Goal: Information Seeking & Learning: Compare options

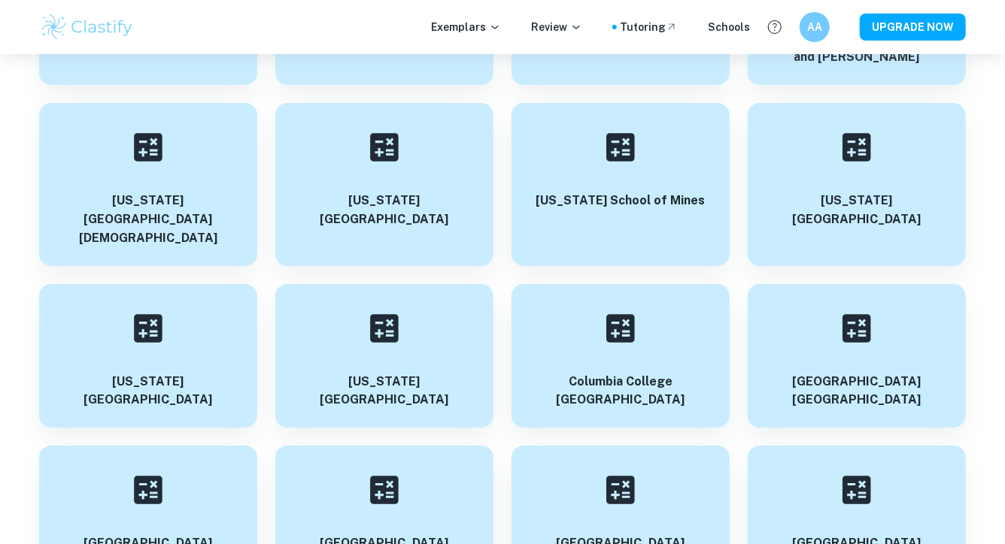
scroll to position [10872, 0]
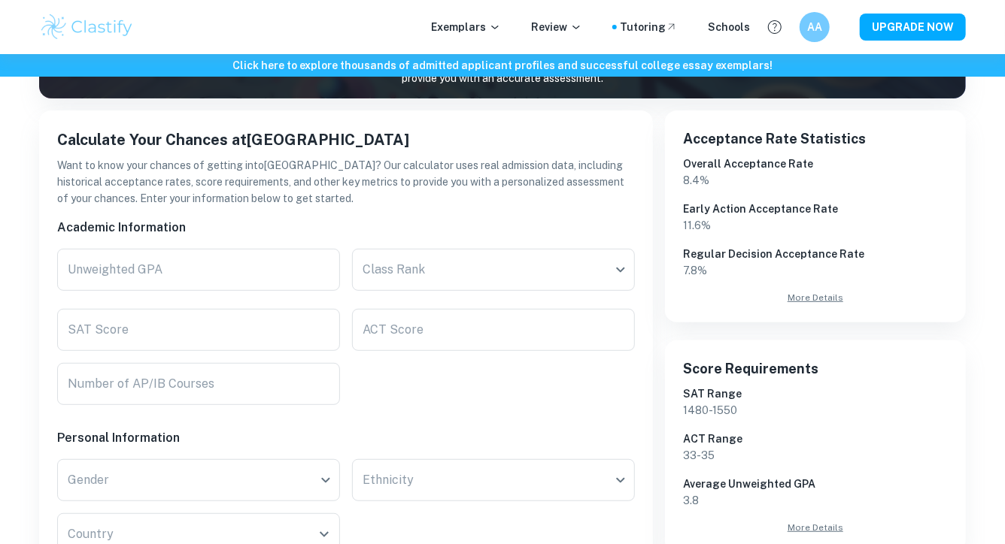
scroll to position [238, 0]
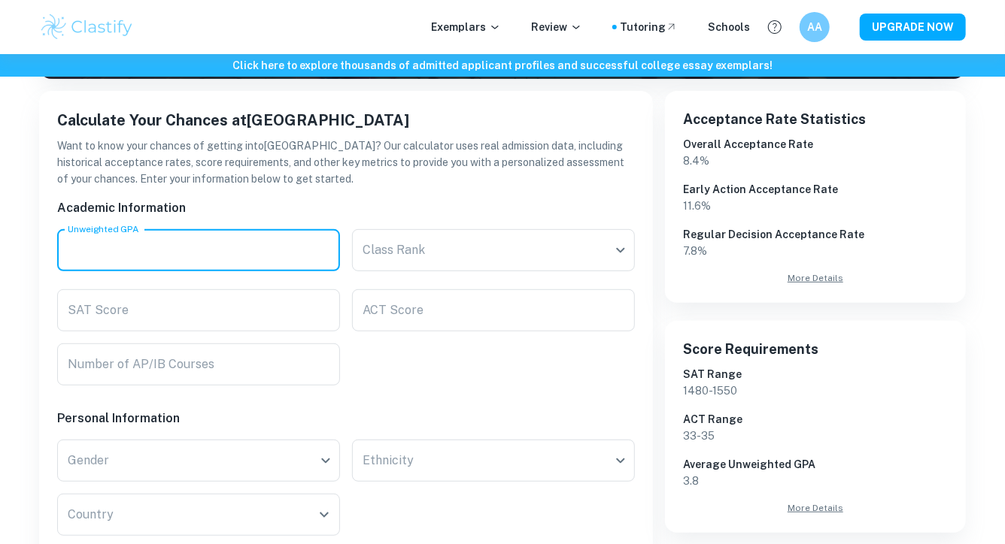
click at [229, 248] on input "Unweighted GPA" at bounding box center [198, 250] width 283 height 42
type input "3.8"
click at [426, 246] on body "We value your privacy We use cookies to enhance your browsing experience, serve…" at bounding box center [502, 88] width 1005 height 544
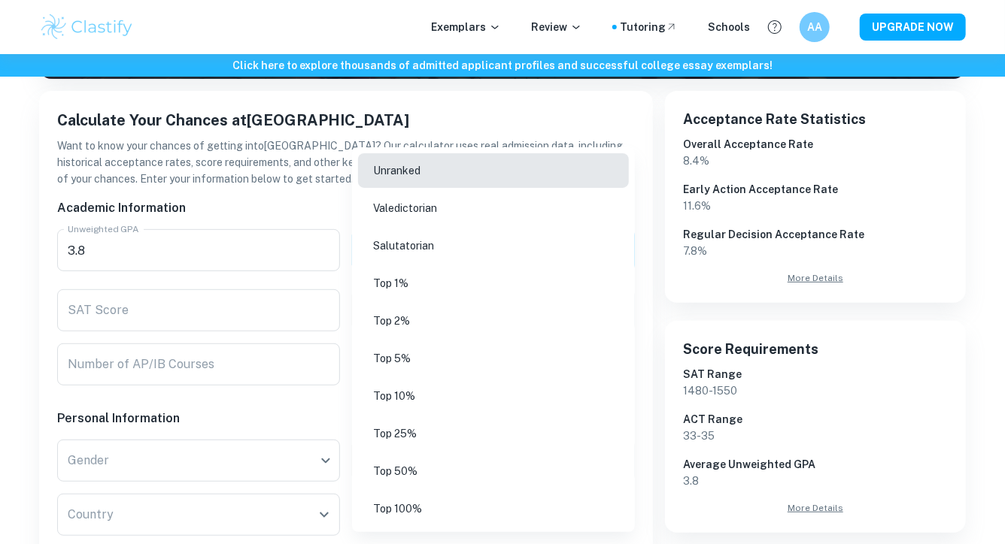
click at [414, 161] on li "Unranked" at bounding box center [493, 170] width 271 height 35
type input "Unranked"
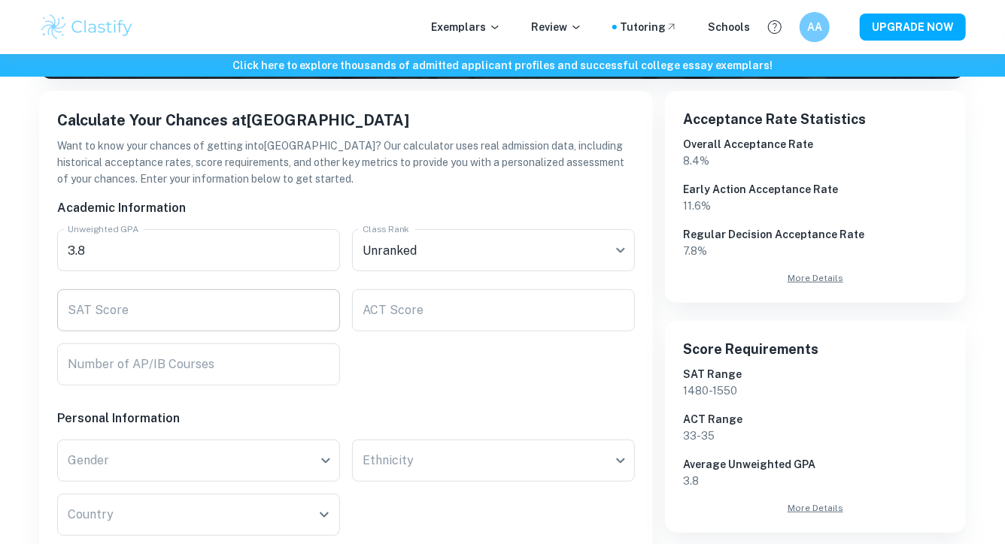
click at [189, 317] on input "SAT Score" at bounding box center [198, 310] width 283 height 42
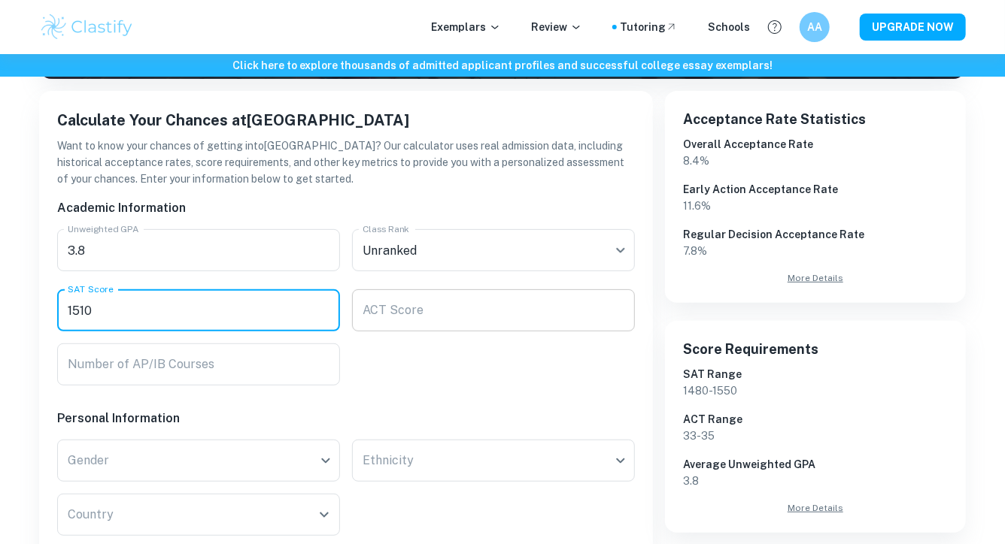
type input "1510"
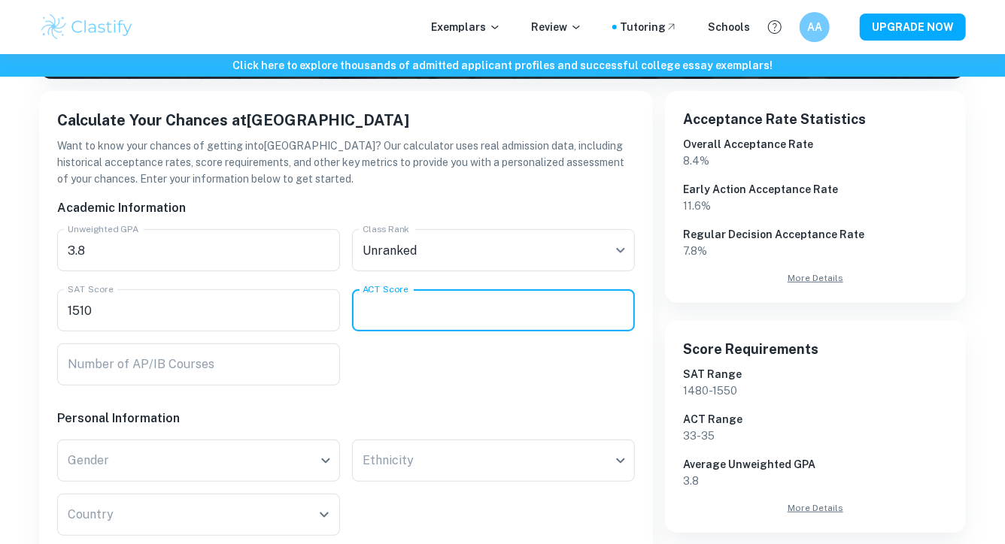
click at [443, 314] on input "ACT Score" at bounding box center [493, 310] width 283 height 42
type input "0"
click at [247, 364] on input "Number of AP/IB Courses" at bounding box center [198, 365] width 283 height 42
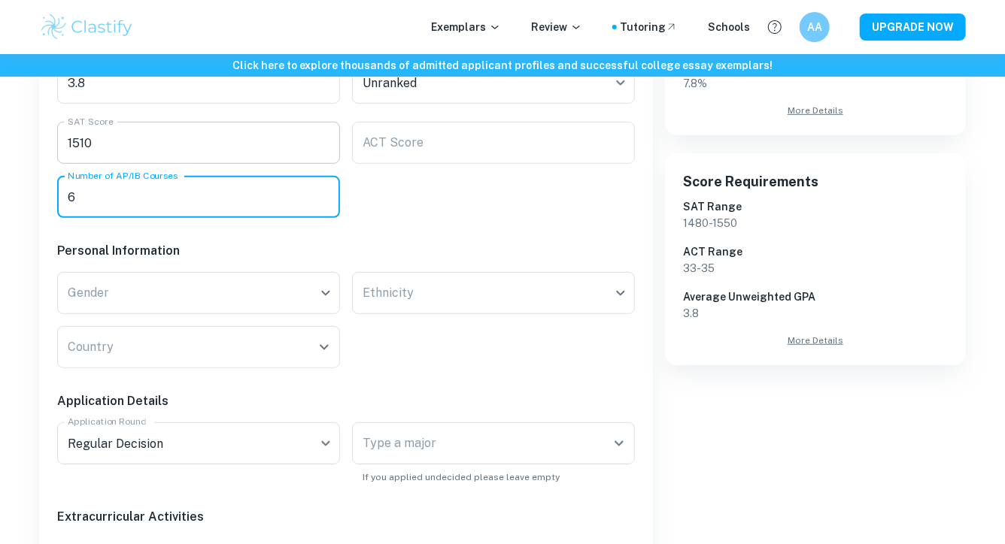
scroll to position [407, 0]
type input "6"
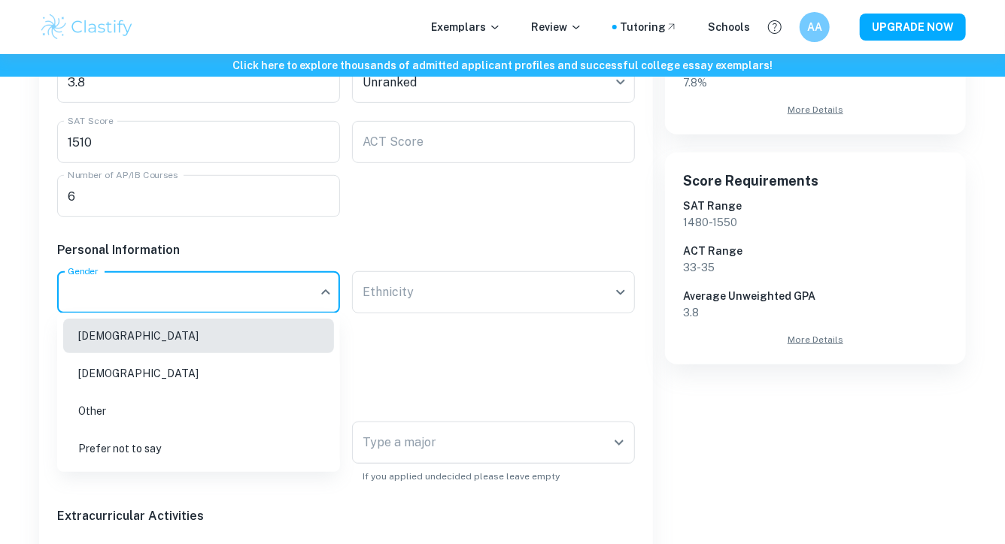
click at [118, 368] on li "[DEMOGRAPHIC_DATA]" at bounding box center [198, 373] width 271 height 35
type input "[DEMOGRAPHIC_DATA]"
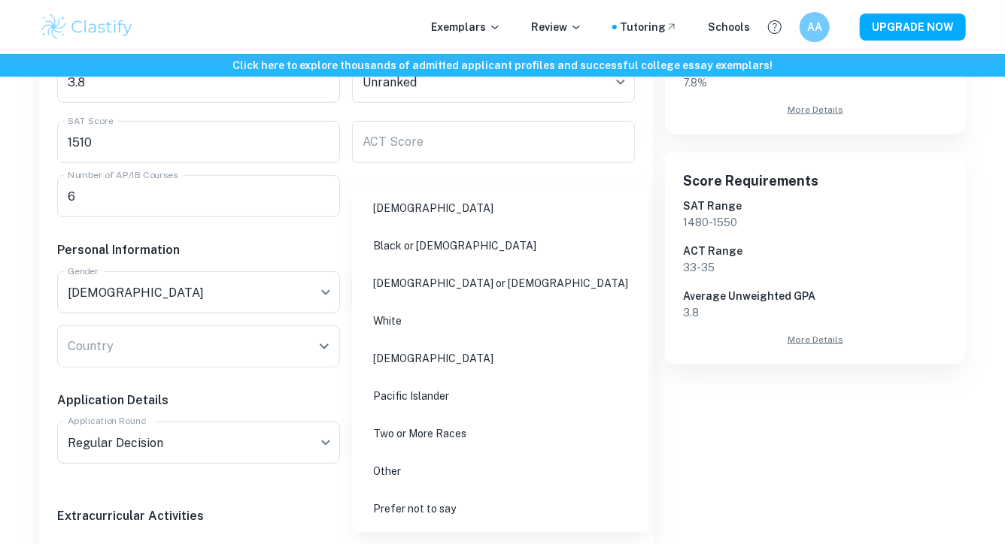
click at [412, 210] on li "[DEMOGRAPHIC_DATA]" at bounding box center [500, 208] width 285 height 35
type input "[DEMOGRAPHIC_DATA]"
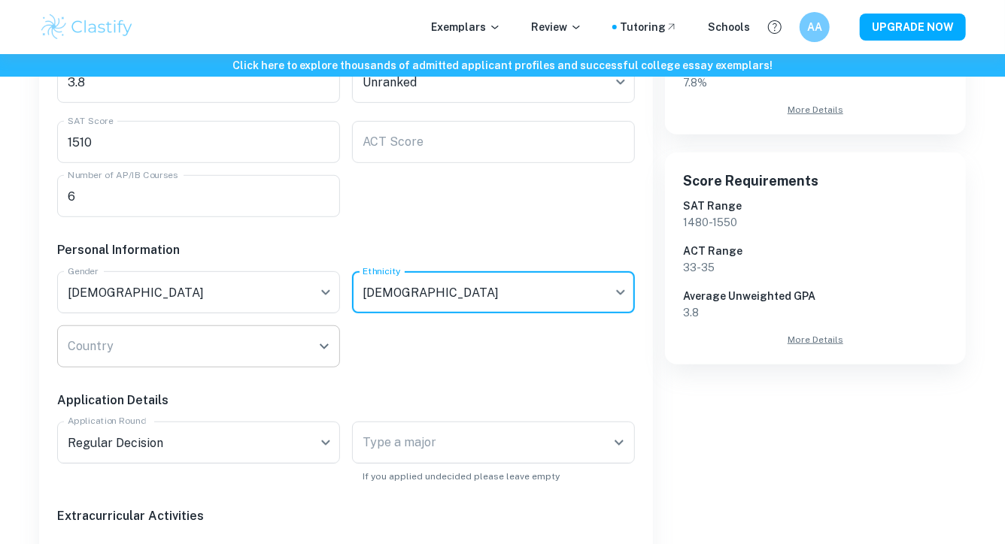
click at [177, 326] on div "Country" at bounding box center [198, 347] width 283 height 42
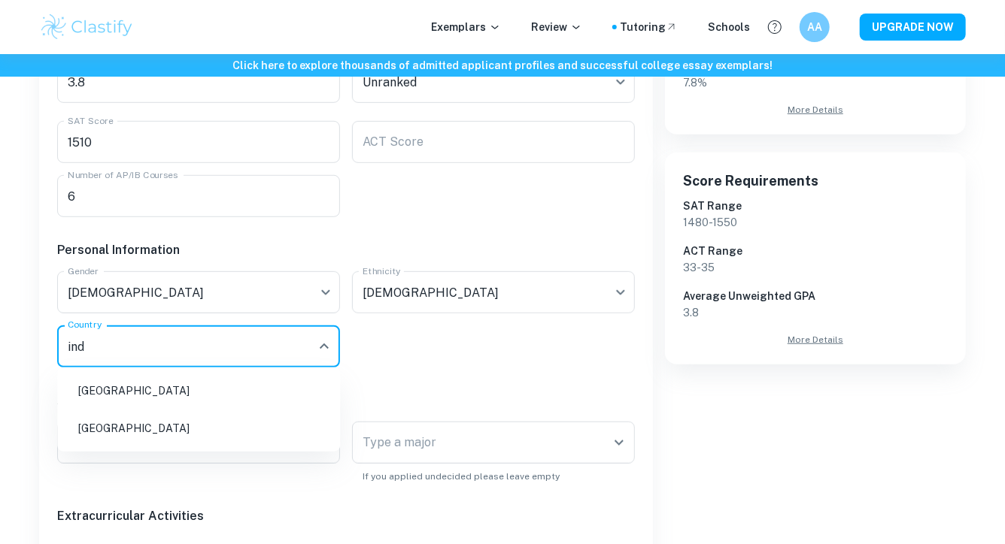
click at [145, 397] on li "[GEOGRAPHIC_DATA]" at bounding box center [198, 391] width 271 height 35
type input "[GEOGRAPHIC_DATA]"
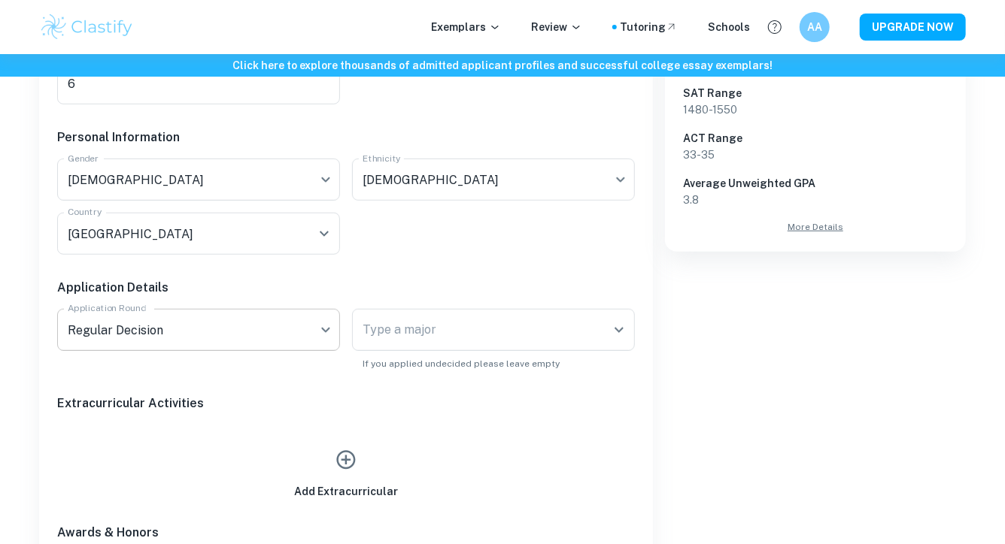
scroll to position [519, 0]
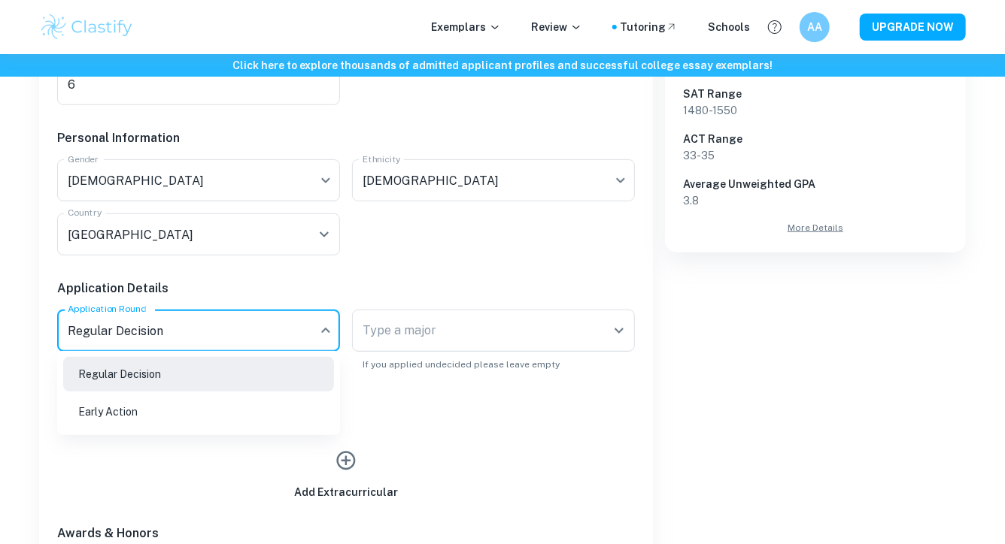
click at [197, 415] on li "Early Action" at bounding box center [198, 412] width 271 height 35
type input "EA"
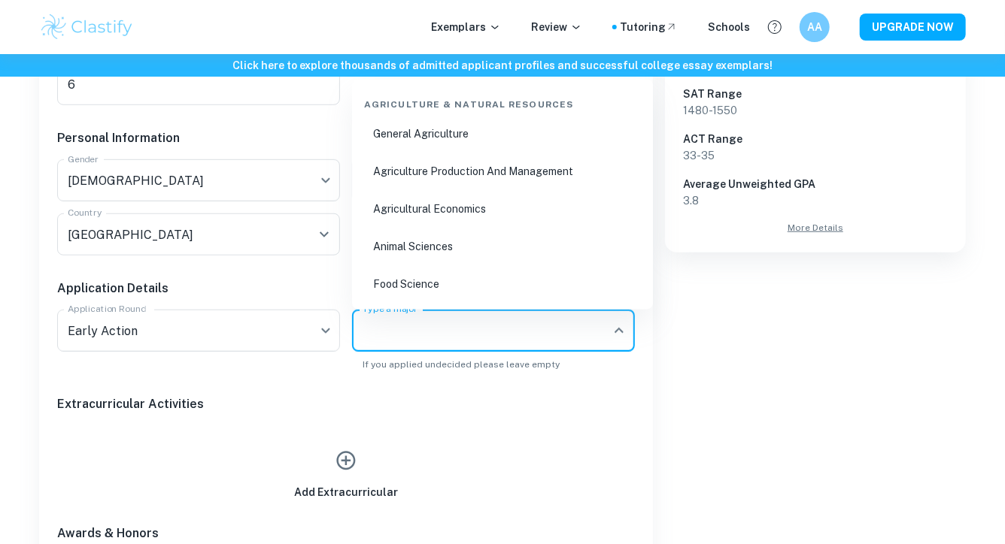
click at [454, 322] on input "Type a major" at bounding box center [482, 331] width 247 height 29
click at [431, 138] on li "Biology" at bounding box center [502, 134] width 289 height 35
type input "Biology"
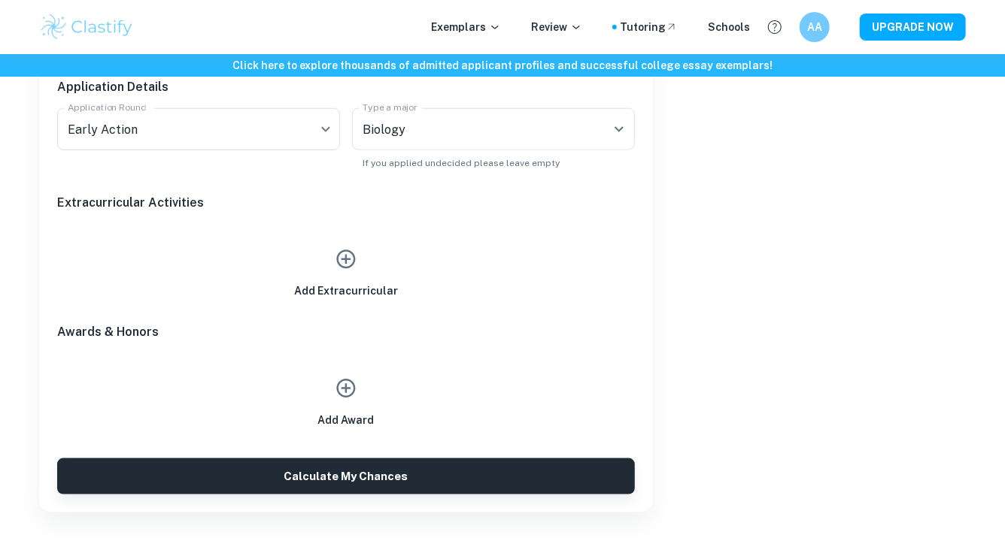
scroll to position [721, 0]
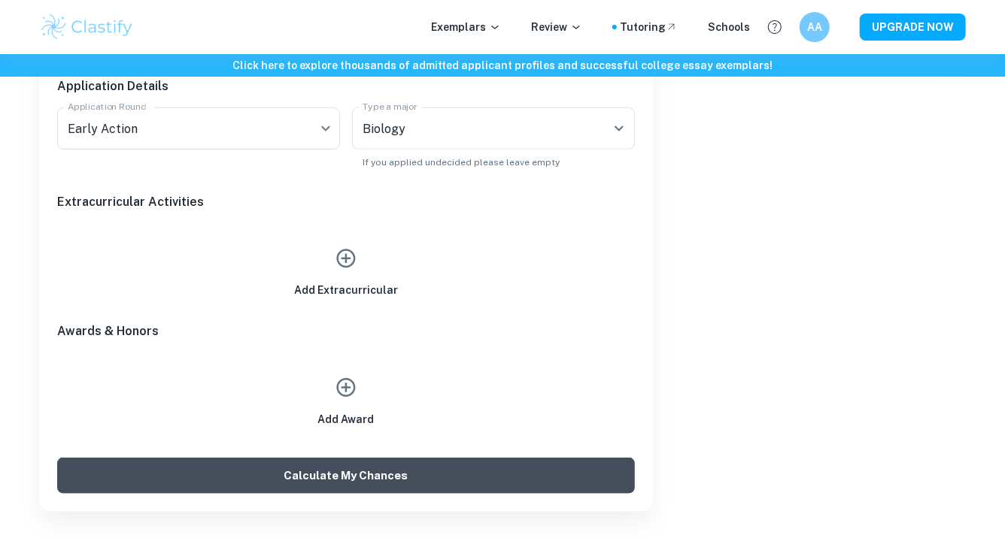
click at [380, 471] on button "Calculate My Chances" at bounding box center [345, 476] width 577 height 36
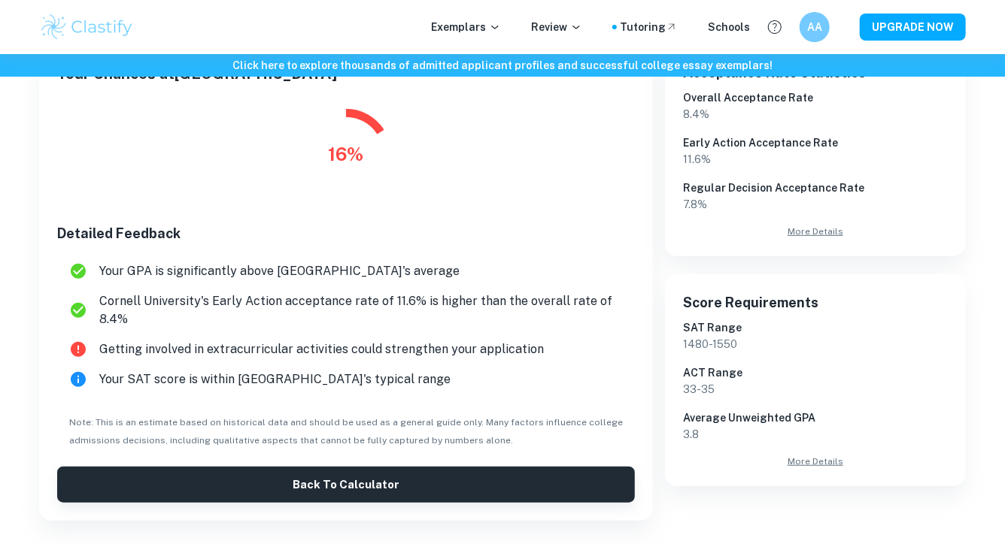
scroll to position [285, 0]
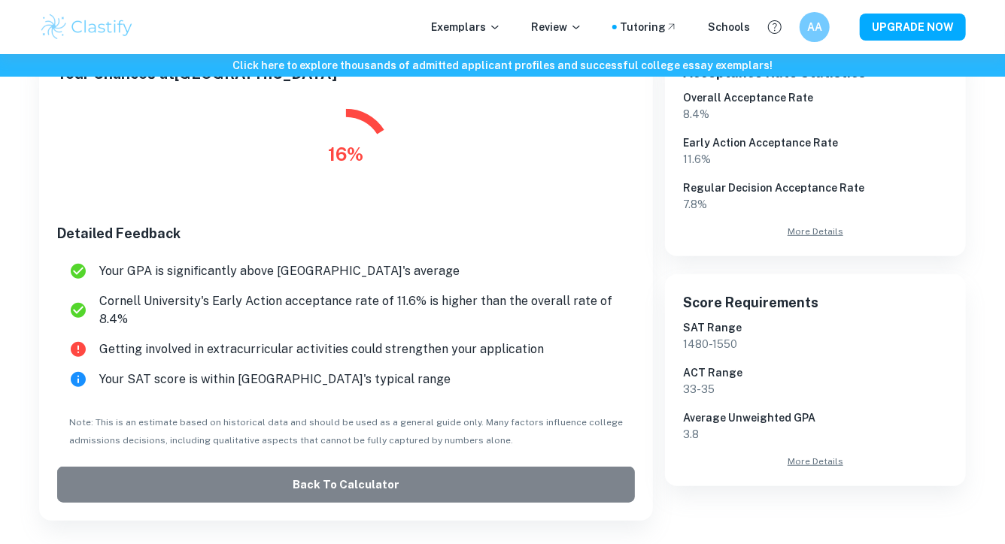
click at [499, 486] on button "Back to Calculator" at bounding box center [345, 485] width 577 height 36
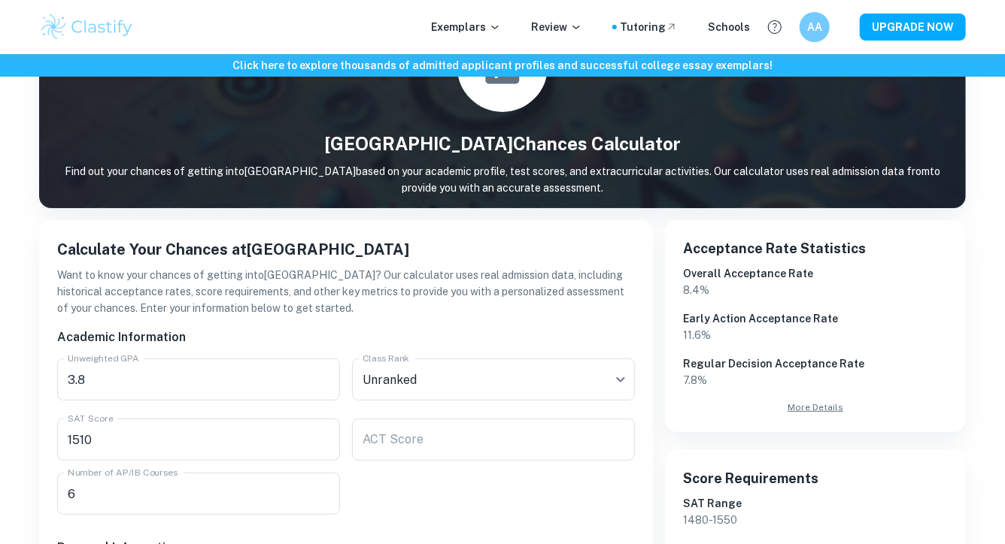
scroll to position [0, 0]
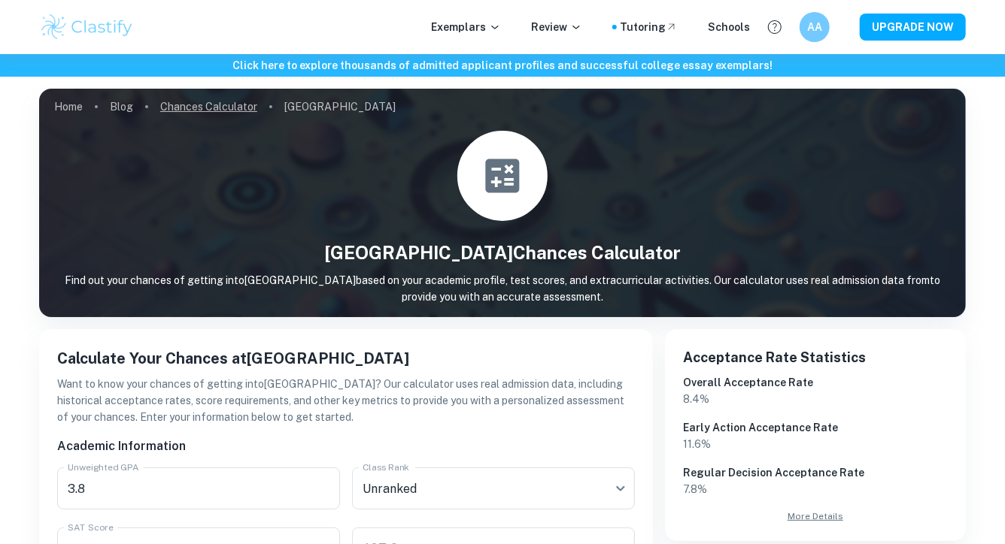
click at [222, 108] on link "Chances Calculator" at bounding box center [208, 106] width 97 height 21
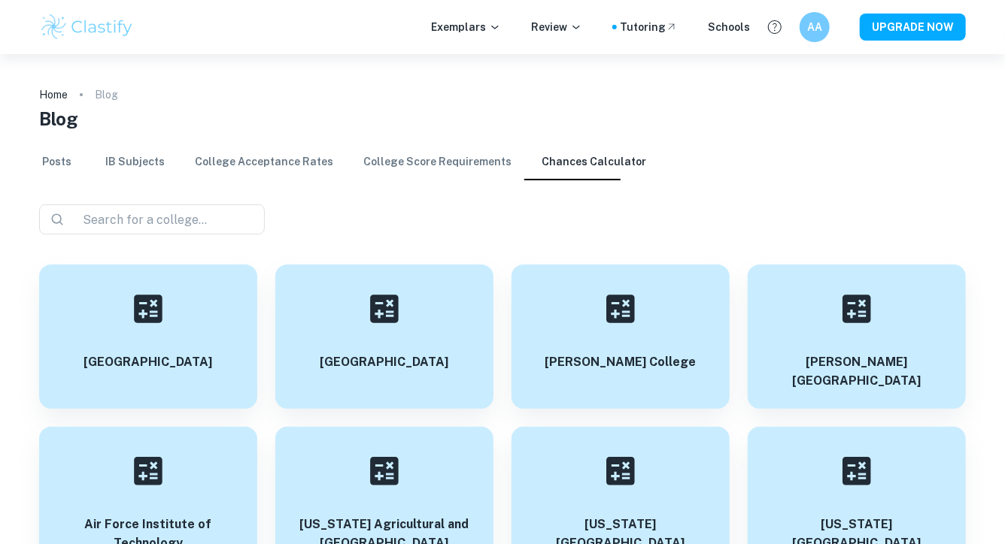
click at [429, 158] on link "College Score Requirements" at bounding box center [437, 162] width 148 height 36
click at [427, 163] on link "College Score Requirements" at bounding box center [437, 162] width 148 height 36
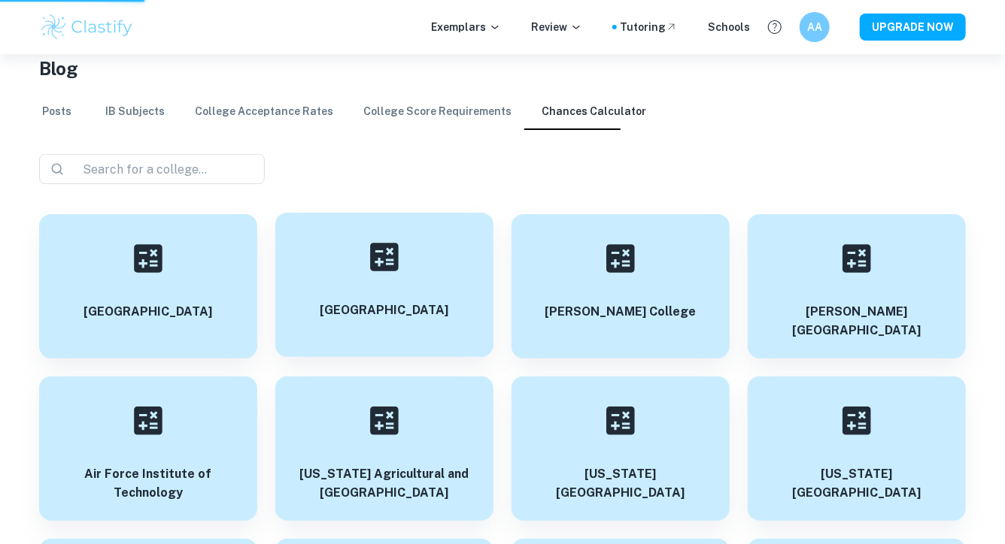
scroll to position [52, 0]
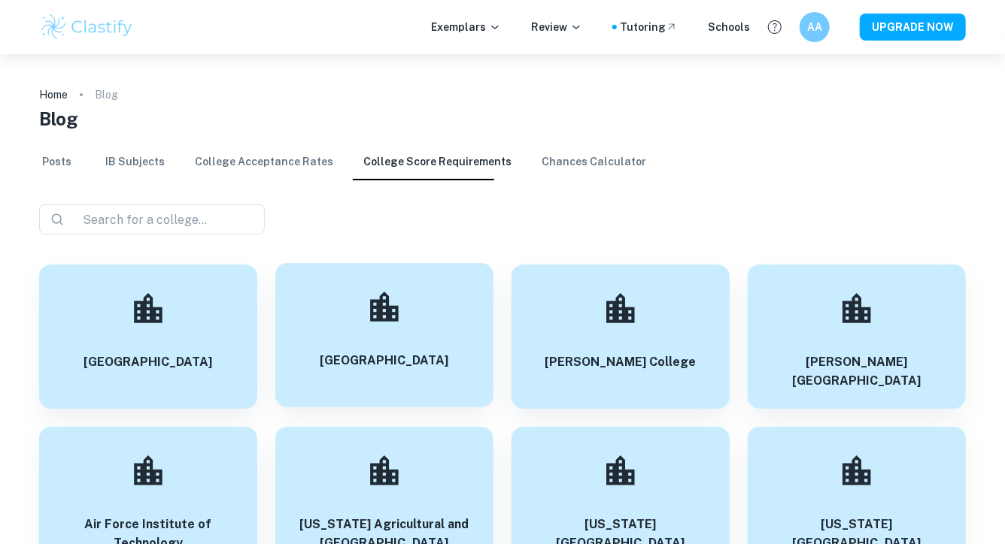
click at [374, 346] on div "[GEOGRAPHIC_DATA]" at bounding box center [384, 335] width 218 height 144
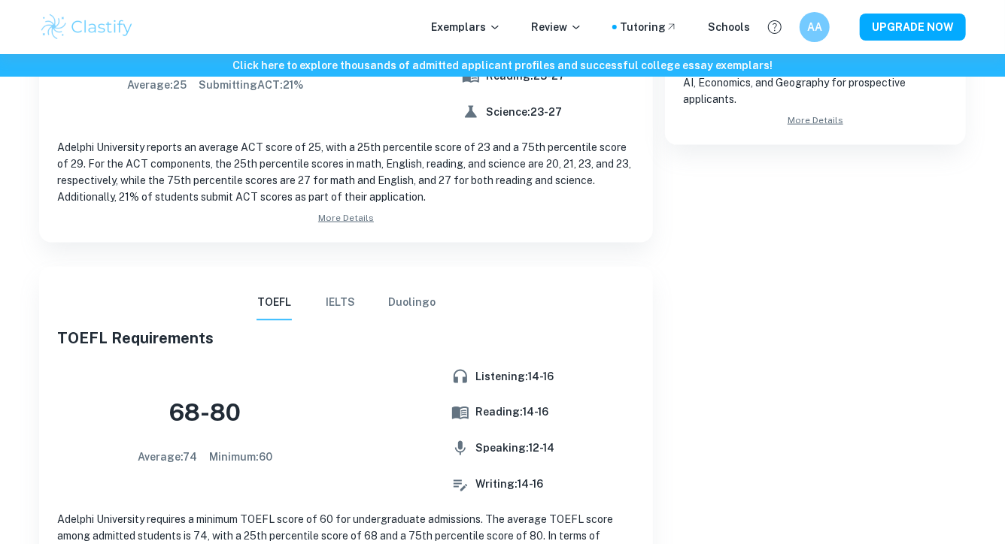
scroll to position [1003, 0]
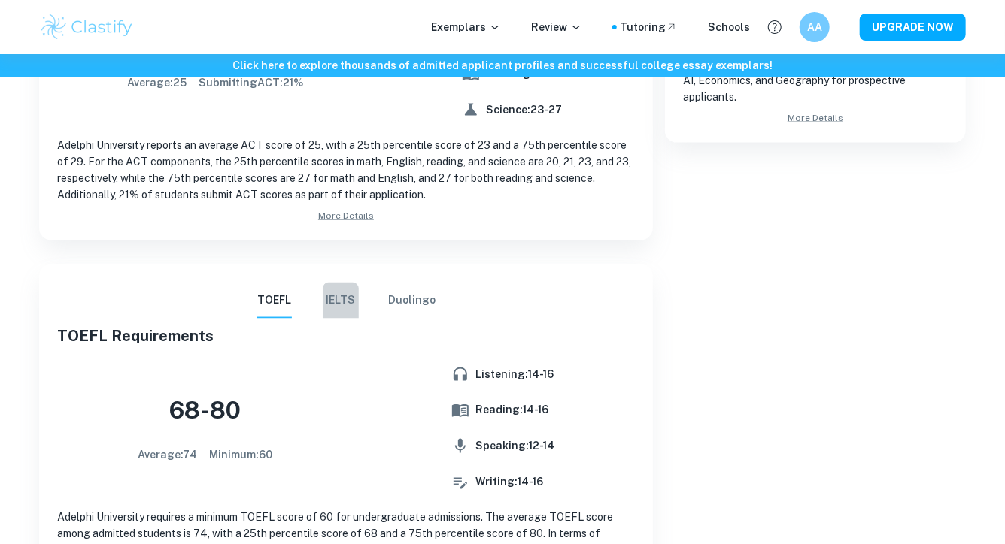
click at [345, 292] on button "IELTS" at bounding box center [341, 301] width 36 height 36
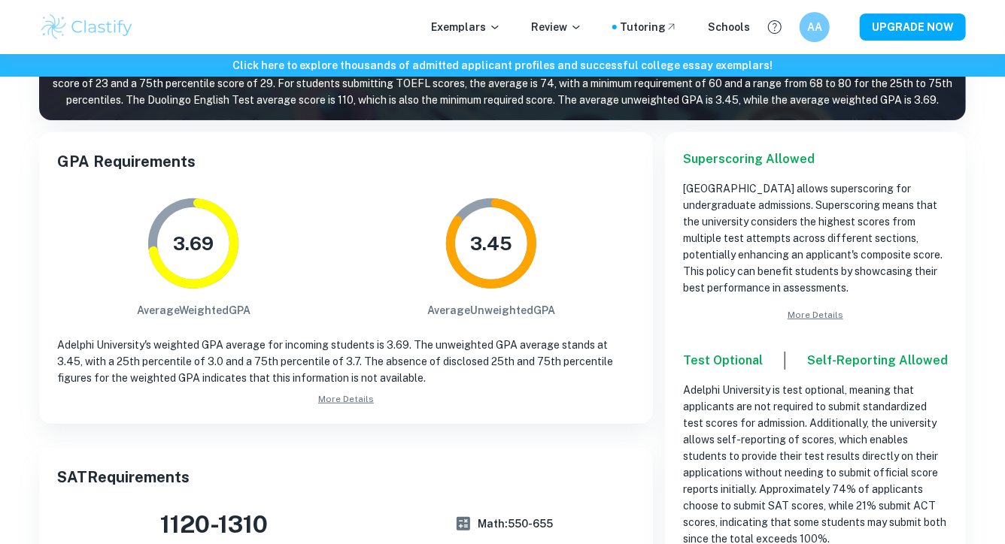
scroll to position [0, 0]
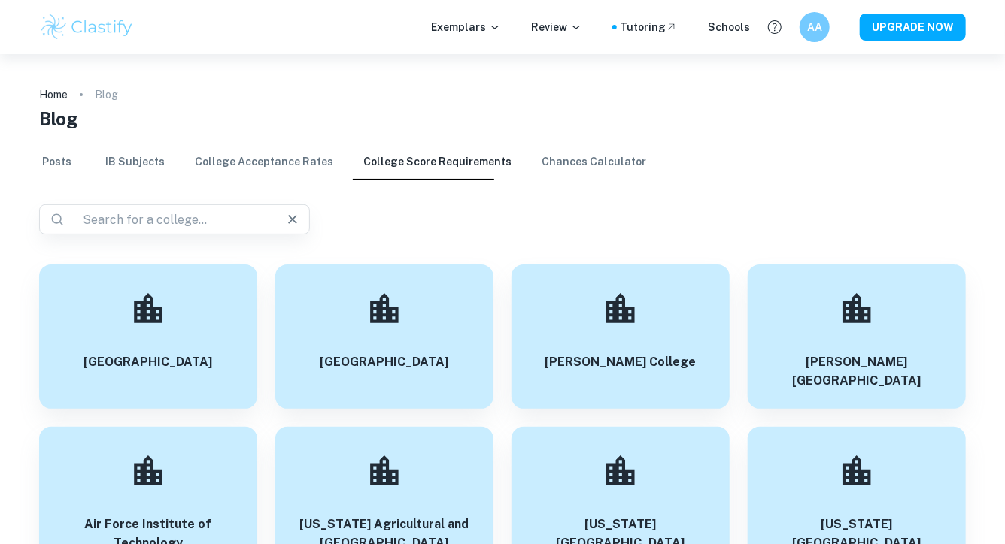
click at [171, 218] on input "text" at bounding box center [169, 219] width 184 height 21
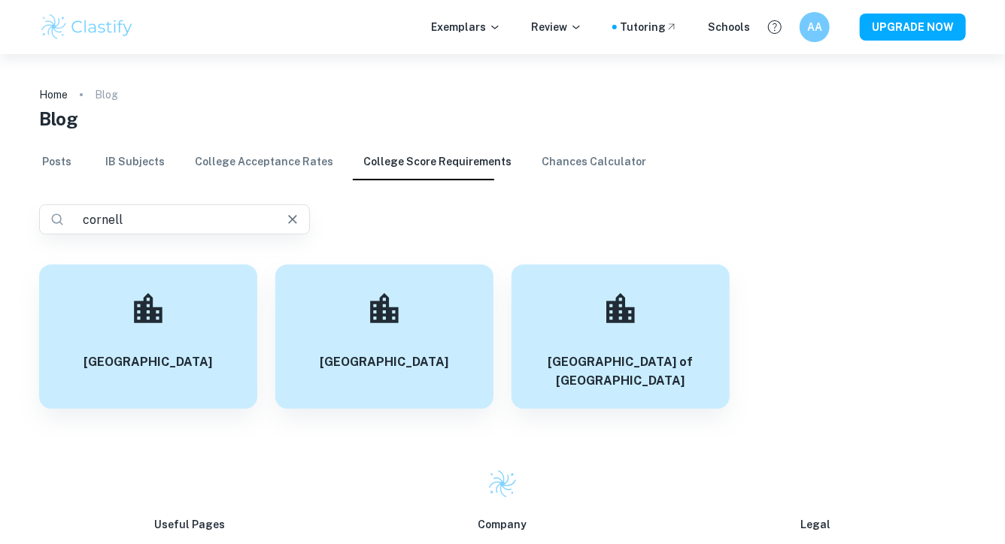
drag, startPoint x: 164, startPoint y: 220, endPoint x: 0, endPoint y: 199, distance: 165.2
click at [0, 199] on div "Home Blog Blog Posts IB Subjects College Acceptance Rates College Score Require…" at bounding box center [502, 454] width 1005 height 800
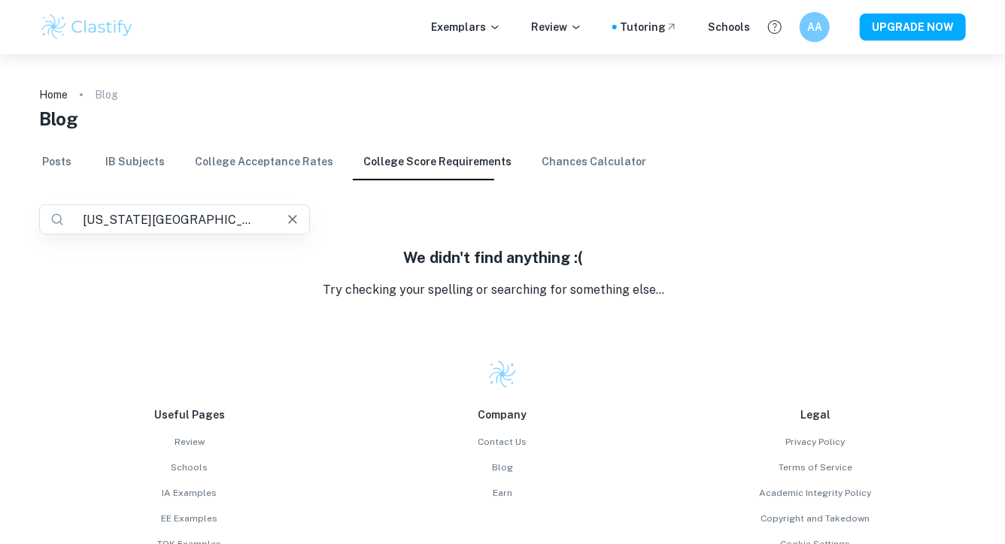
type input "[US_STATE][GEOGRAPHIC_DATA]"
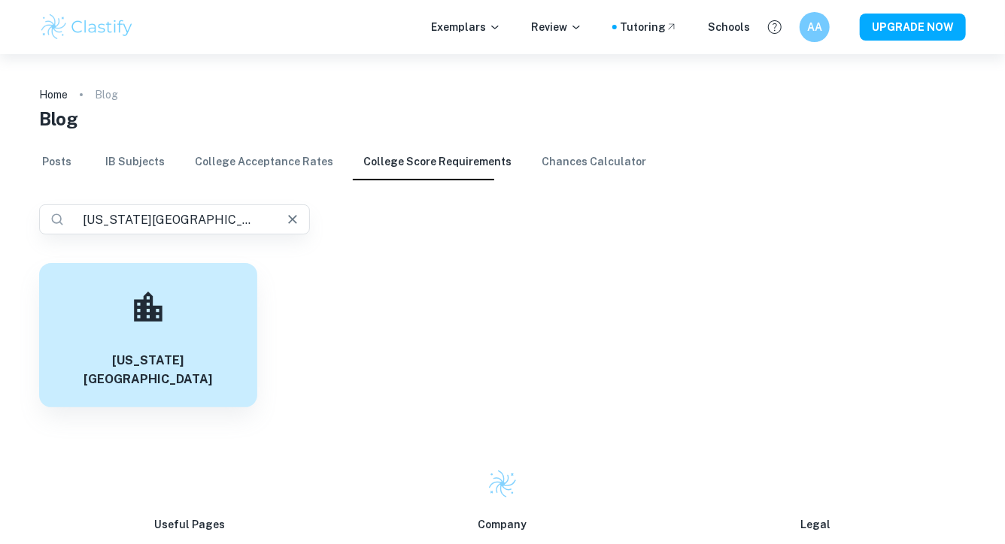
click at [175, 305] on div "[US_STATE][GEOGRAPHIC_DATA]" at bounding box center [148, 335] width 218 height 144
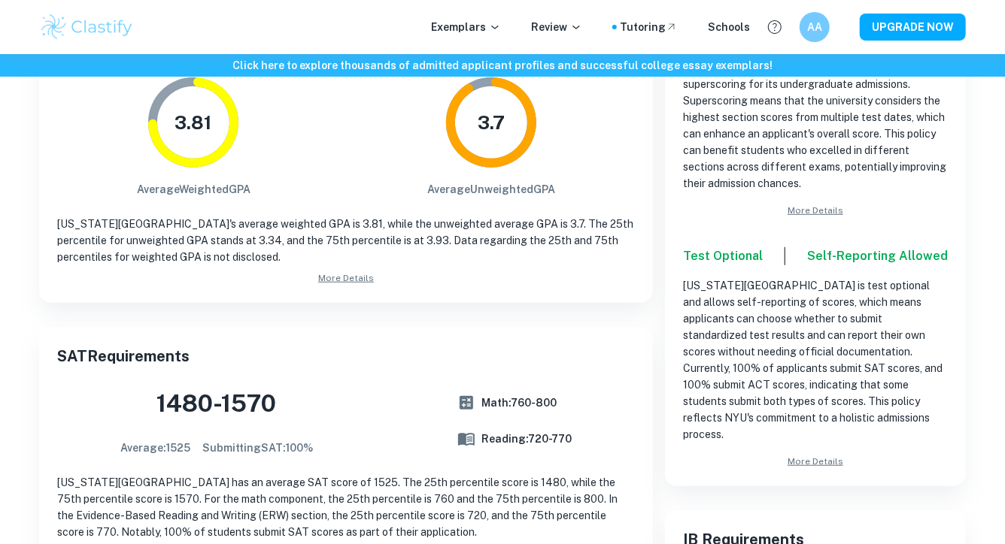
scroll to position [338, 0]
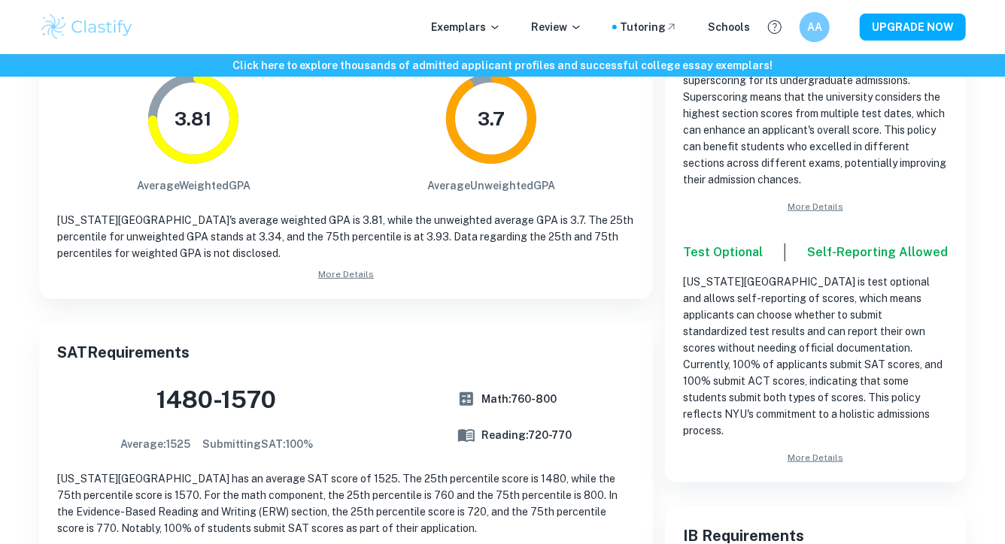
click at [826, 284] on p "[US_STATE][GEOGRAPHIC_DATA] is test optional and allows self-reporting of score…" at bounding box center [815, 356] width 265 height 165
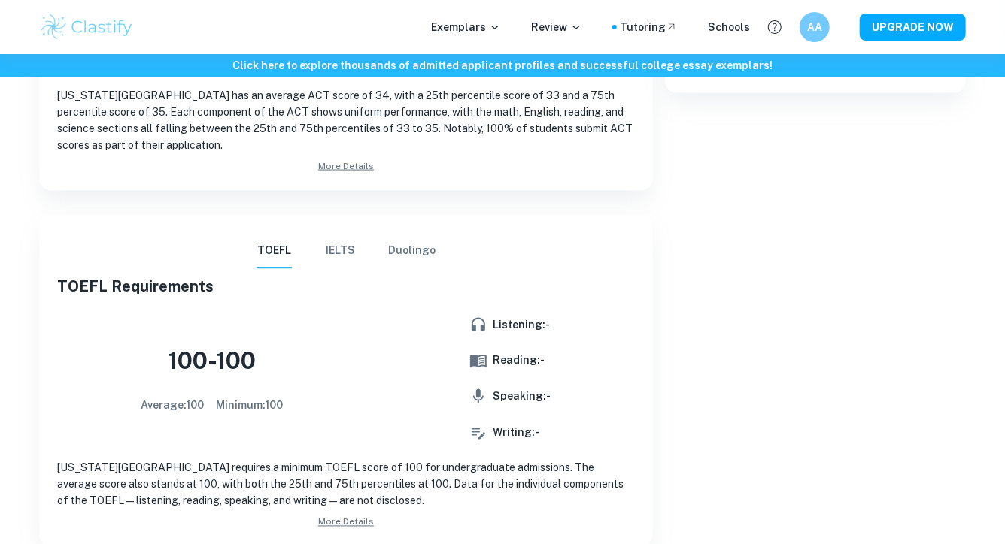
scroll to position [1053, 0]
click at [331, 250] on button "IELTS" at bounding box center [341, 251] width 36 height 36
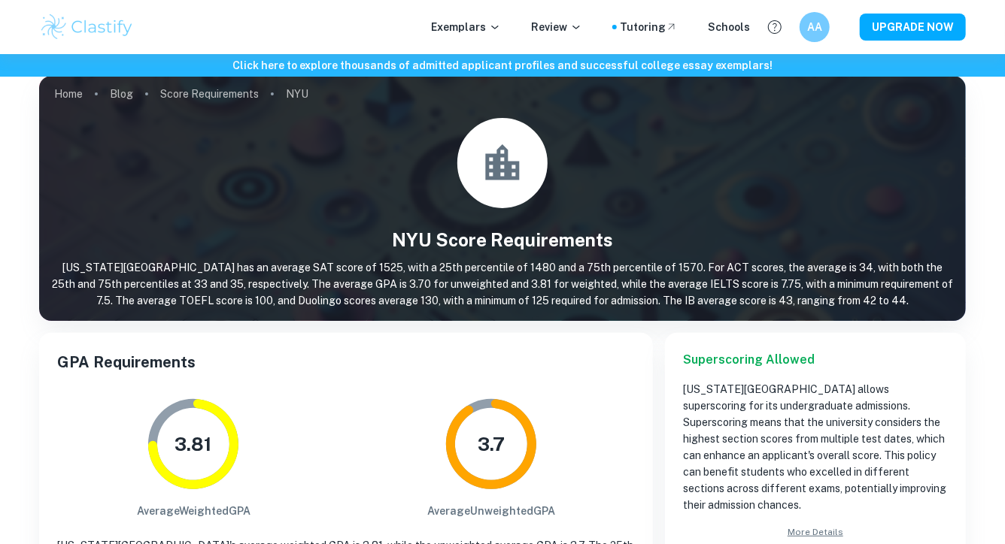
scroll to position [0, 0]
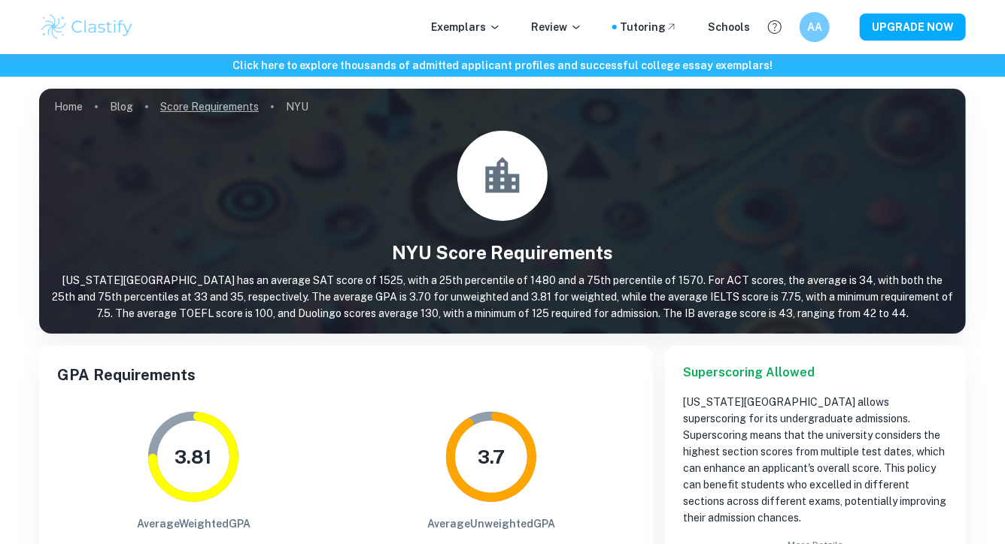
click at [238, 103] on link "Score Requirements" at bounding box center [209, 106] width 98 height 21
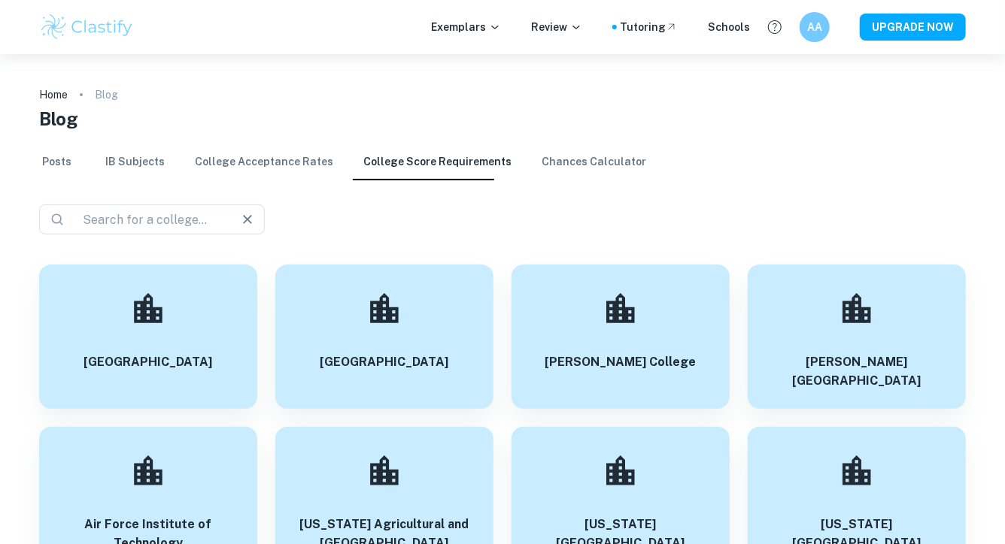
click at [119, 210] on input "text" at bounding box center [146, 219] width 139 height 21
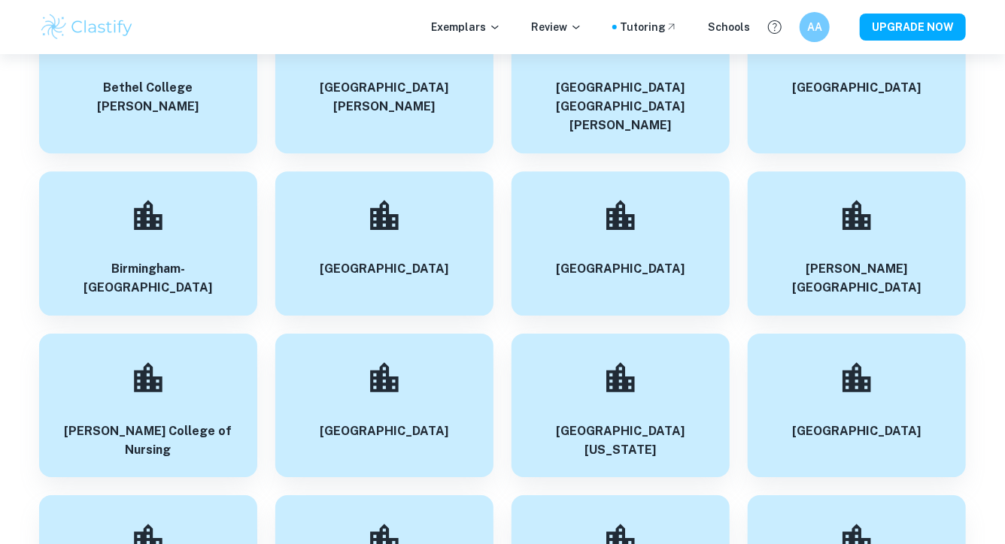
scroll to position [4931, 0]
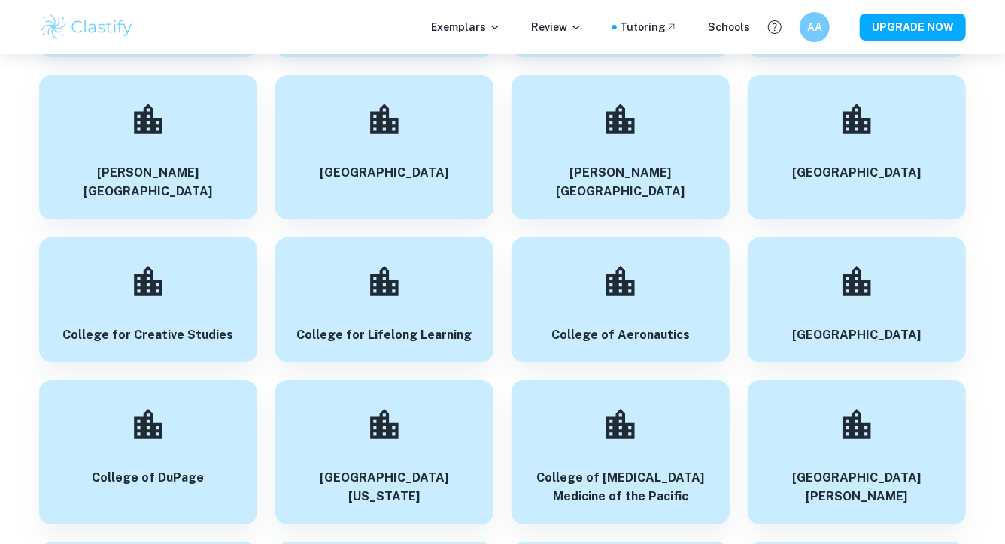
scroll to position [10911, 0]
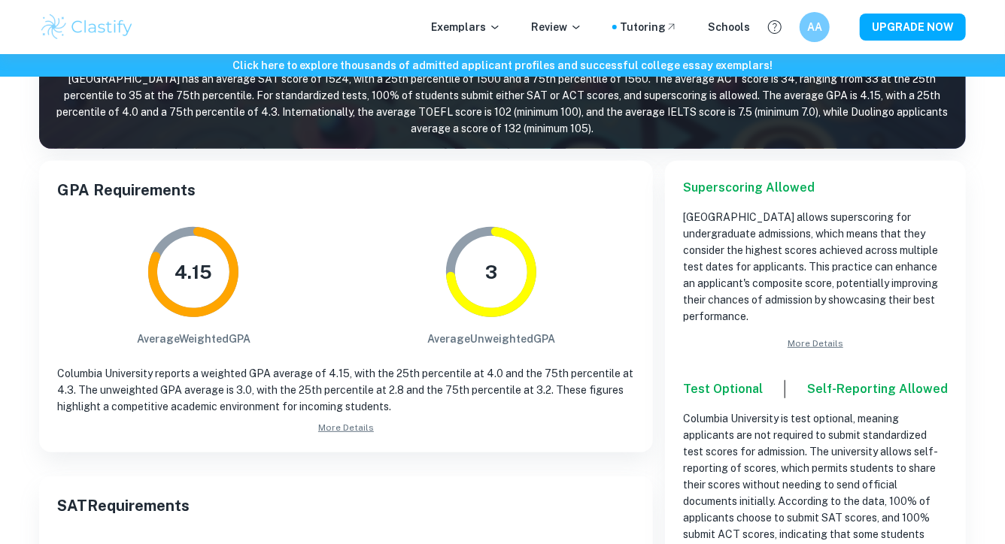
scroll to position [174, 0]
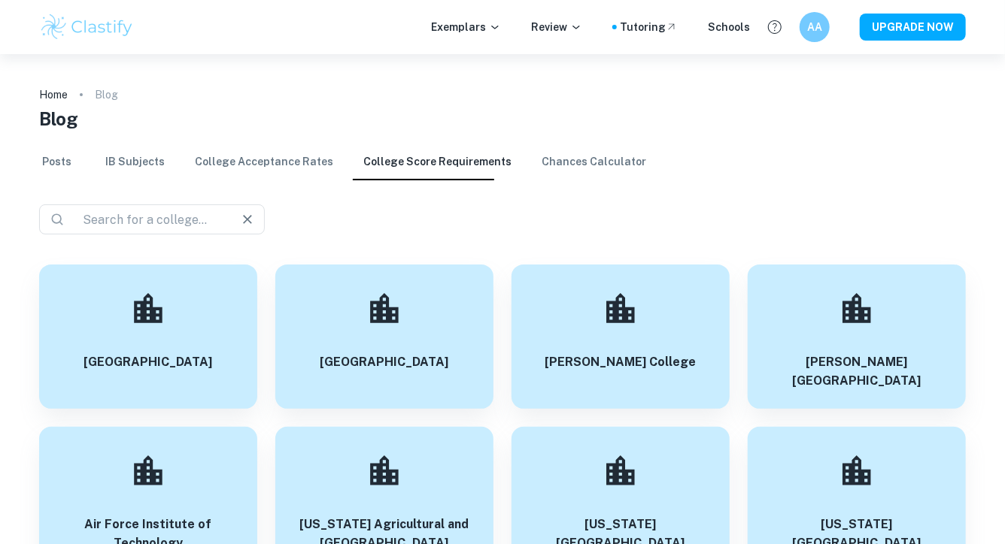
click at [178, 219] on input "text" at bounding box center [146, 219] width 139 height 21
type input "tufts"
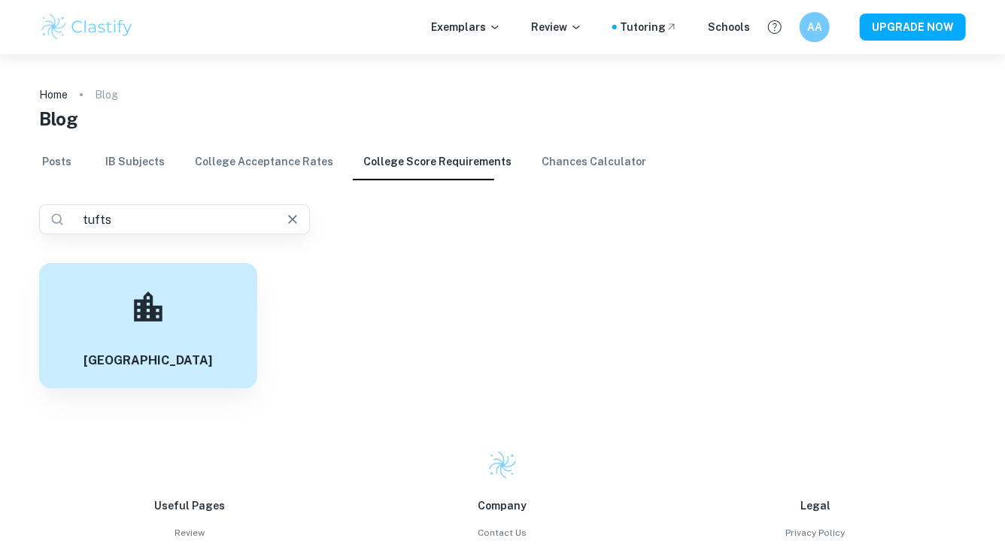
click at [126, 333] on div "[GEOGRAPHIC_DATA]" at bounding box center [148, 326] width 218 height 126
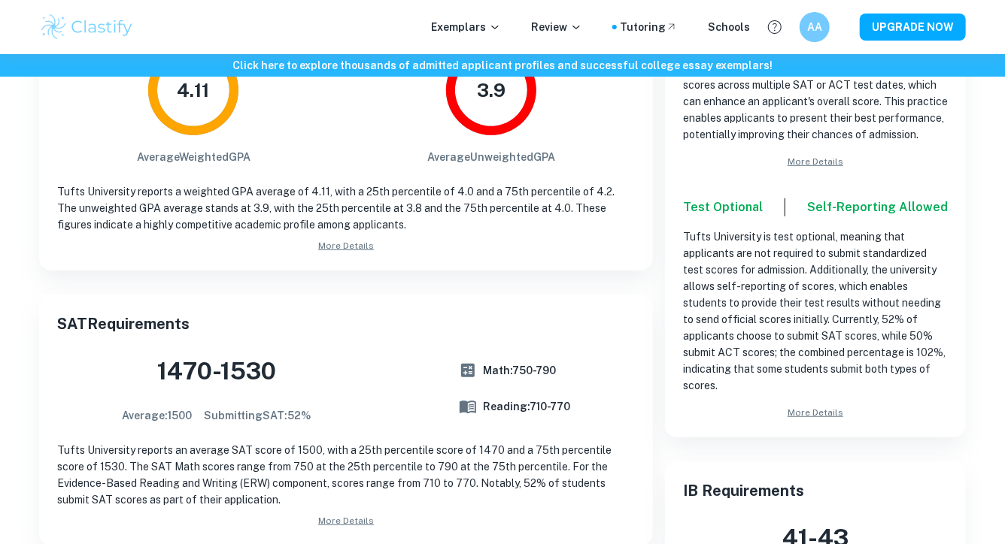
scroll to position [368, 0]
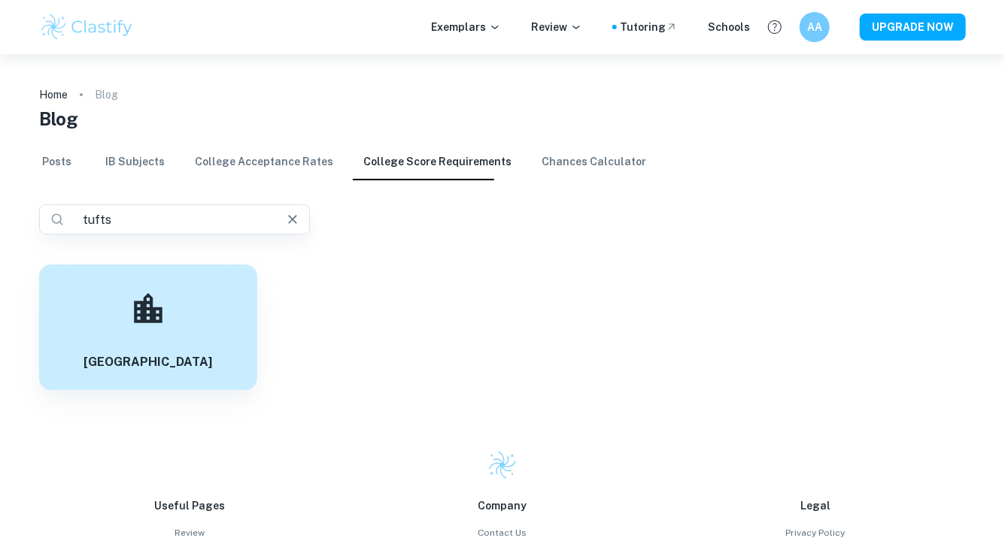
click at [96, 217] on input "tufts" at bounding box center [169, 219] width 184 height 21
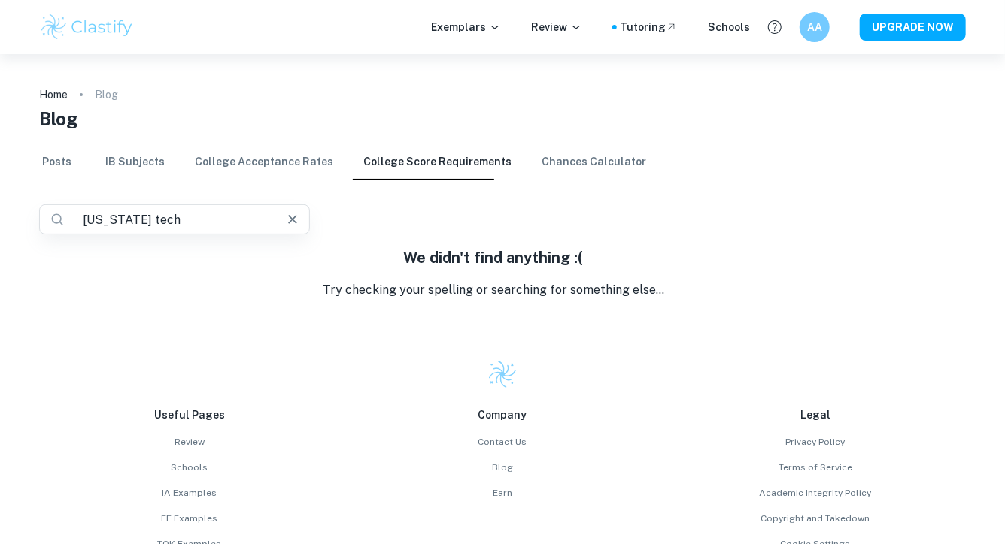
click at [141, 223] on input "[US_STATE] tech" at bounding box center [169, 219] width 184 height 21
type input "[US_STATE]"
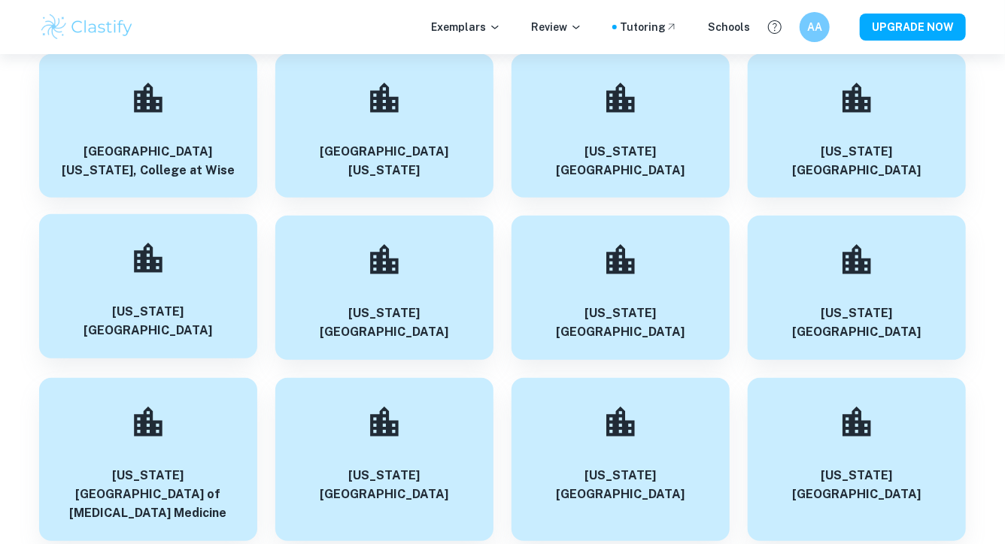
scroll to position [391, 0]
click at [186, 274] on div "[US_STATE][GEOGRAPHIC_DATA]" at bounding box center [148, 287] width 218 height 144
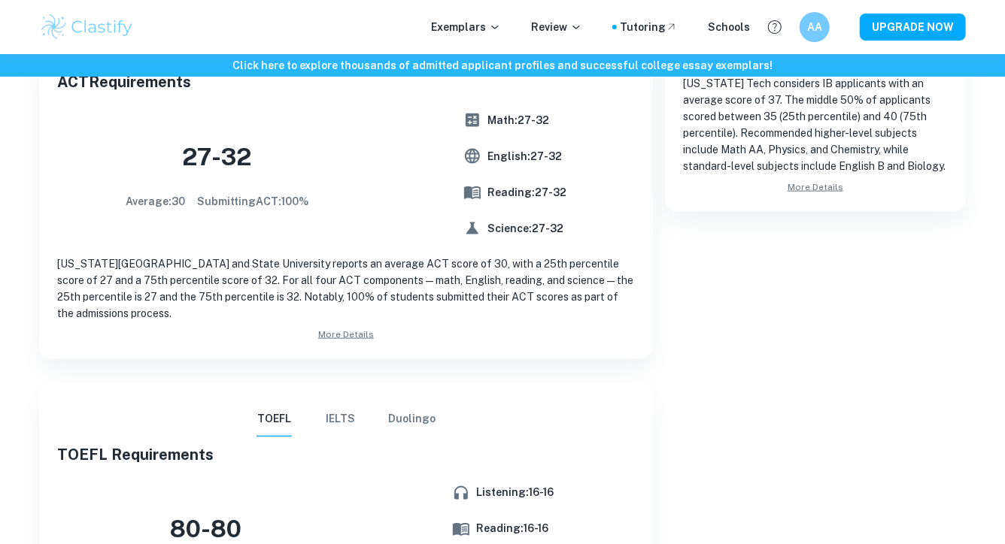
scroll to position [983, 0]
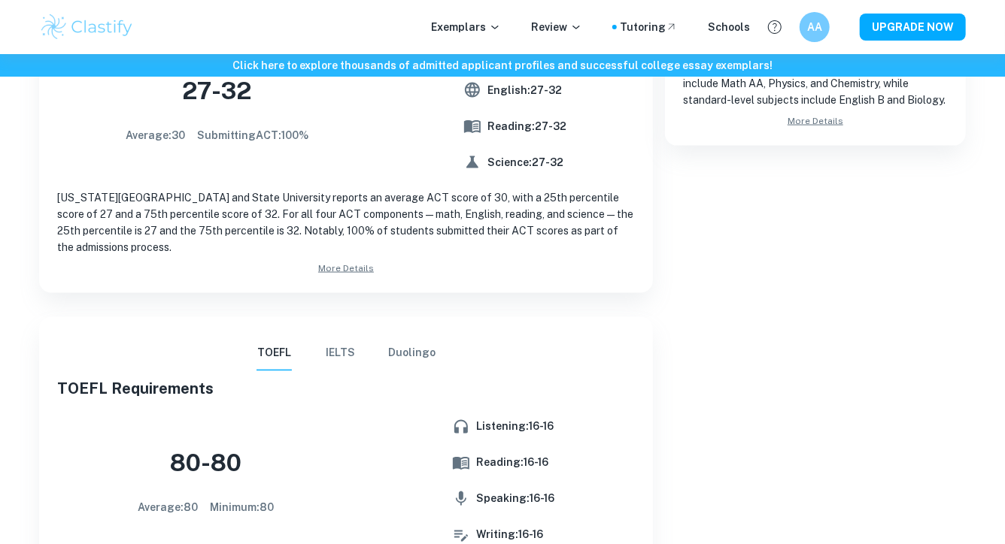
click at [343, 354] on button "IELTS" at bounding box center [341, 353] width 36 height 36
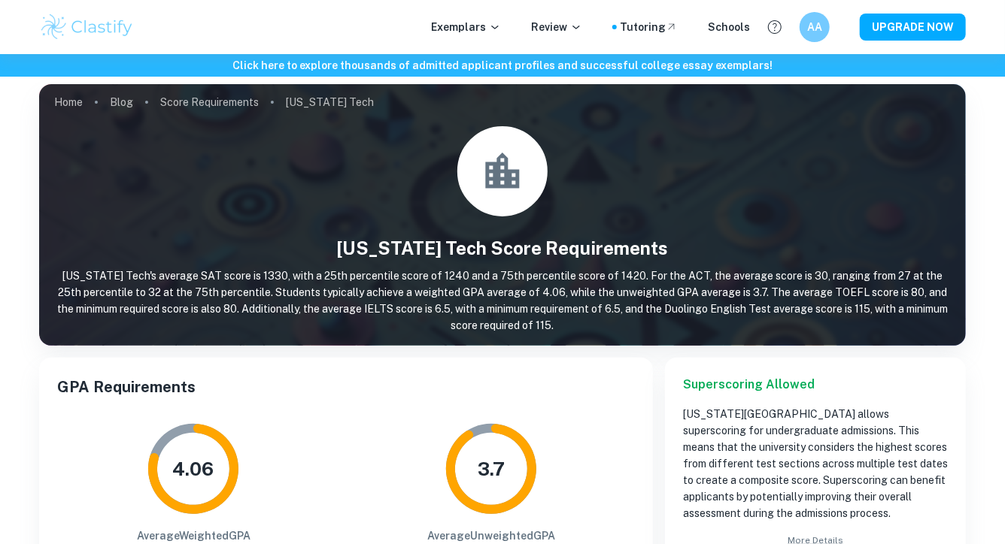
scroll to position [0, 0]
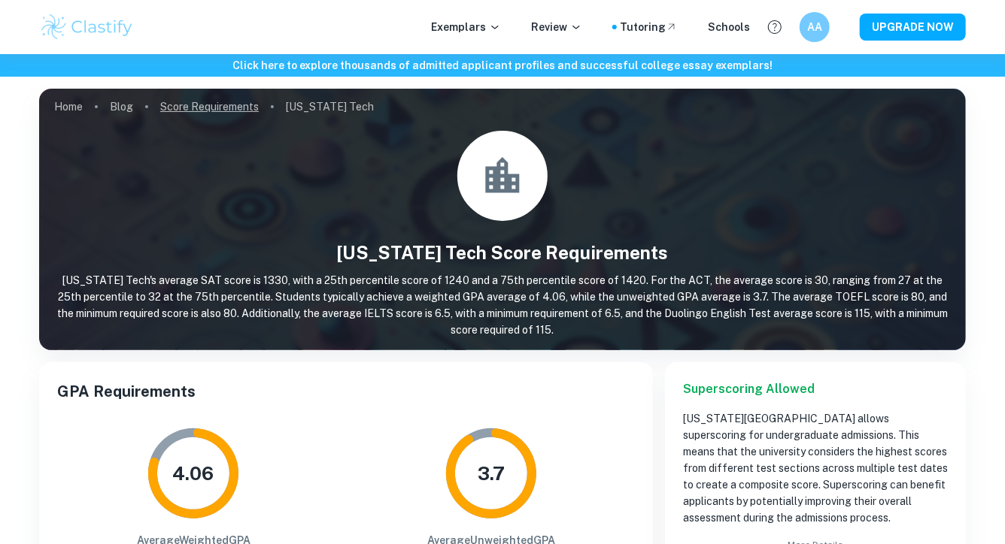
click at [223, 111] on link "Score Requirements" at bounding box center [209, 106] width 98 height 21
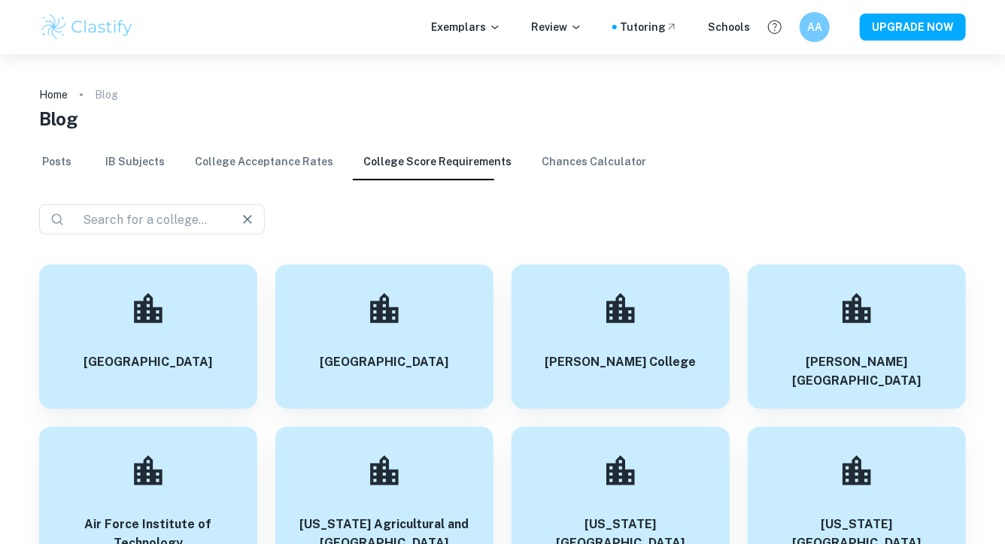
click at [160, 220] on input "text" at bounding box center [146, 219] width 139 height 21
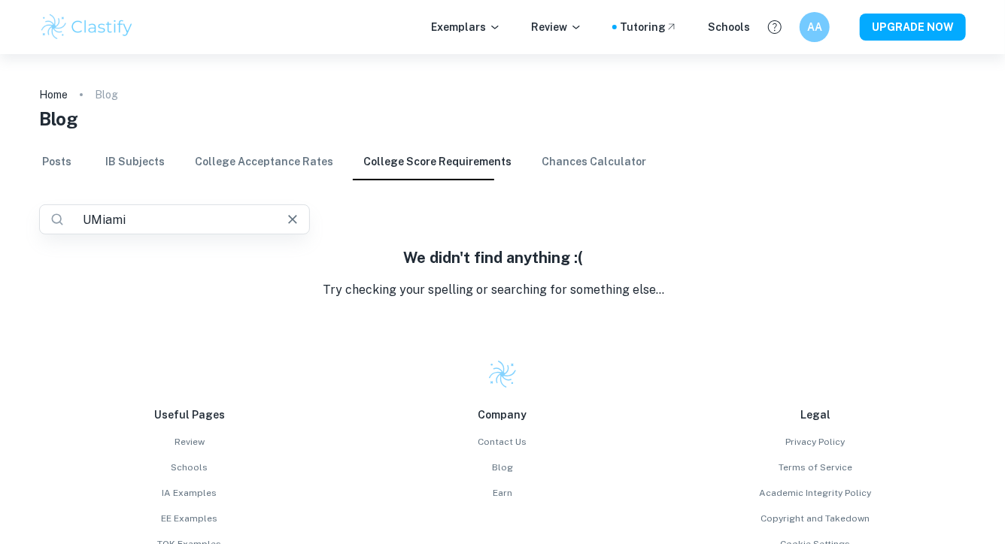
drag, startPoint x: 144, startPoint y: 218, endPoint x: 72, endPoint y: 218, distance: 71.4
click at [72, 218] on div "​ UMiami ​" at bounding box center [174, 220] width 271 height 30
paste input "the [GEOGRAPHIC_DATA]"
click at [87, 222] on input "the [GEOGRAPHIC_DATA]" at bounding box center [169, 219] width 184 height 21
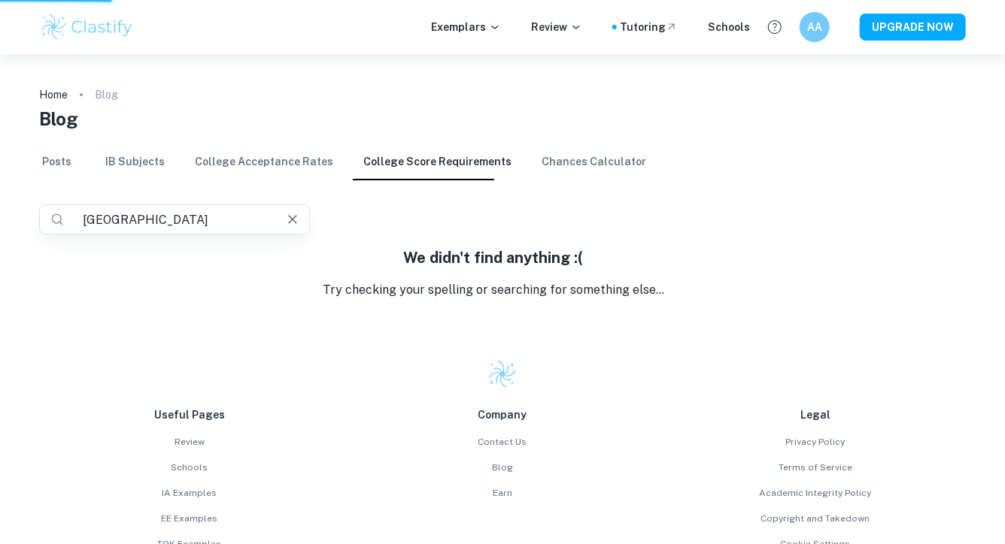
type input "[GEOGRAPHIC_DATA]"
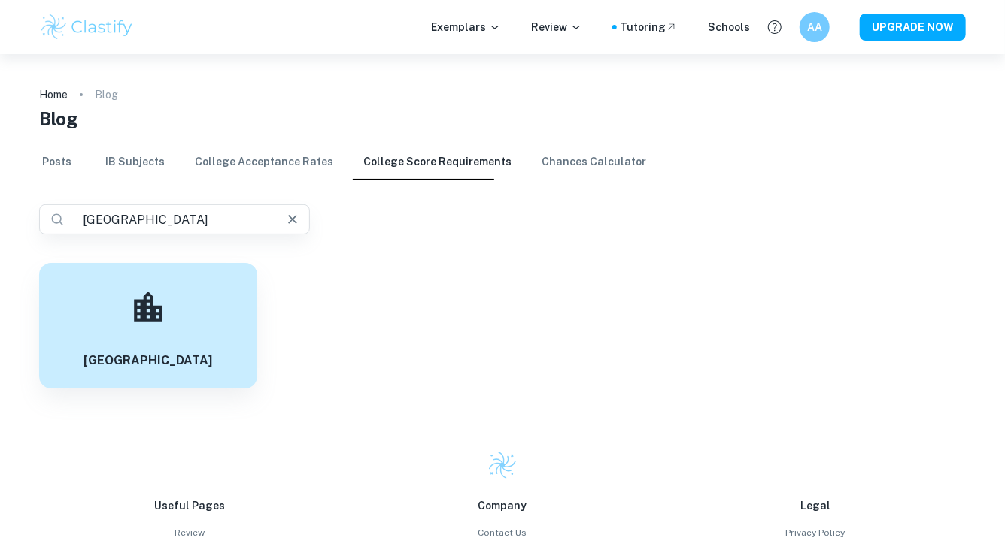
click at [134, 292] on icon at bounding box center [148, 308] width 38 height 38
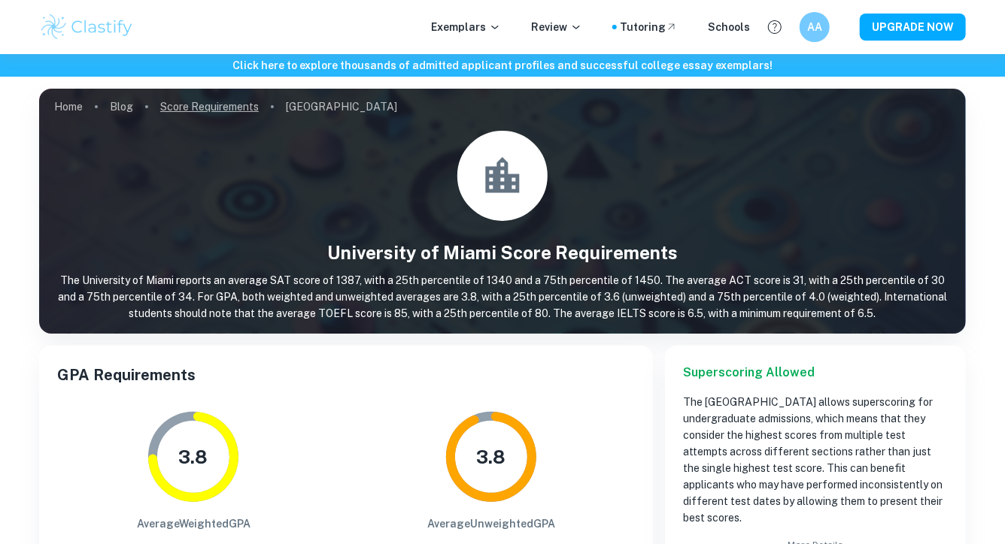
click at [188, 109] on link "Score Requirements" at bounding box center [209, 106] width 98 height 21
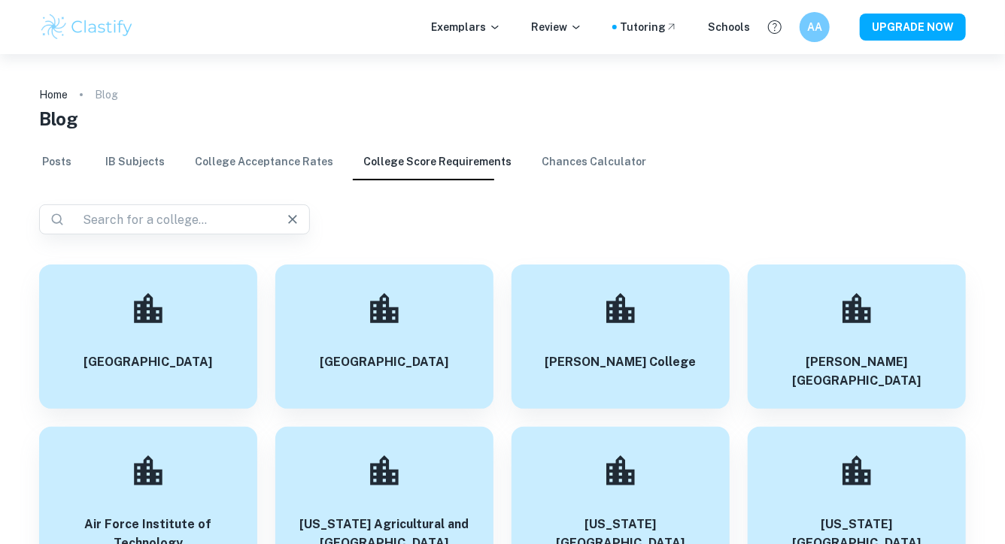
click at [116, 221] on input "text" at bounding box center [169, 219] width 184 height 21
type input "[GEOGRAPHIC_DATA]"
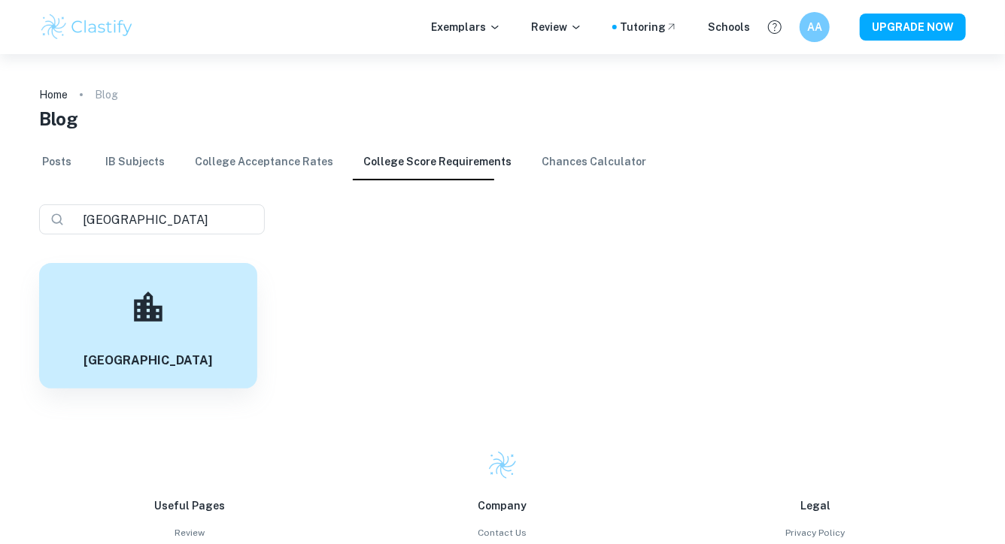
click at [127, 326] on div "[GEOGRAPHIC_DATA]" at bounding box center [148, 326] width 218 height 126
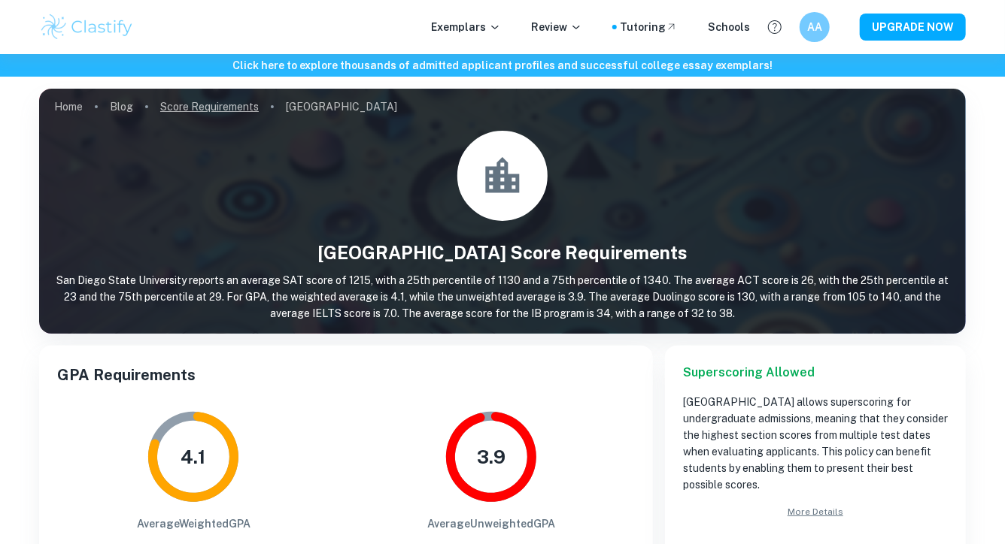
click at [198, 105] on link "Score Requirements" at bounding box center [209, 106] width 98 height 21
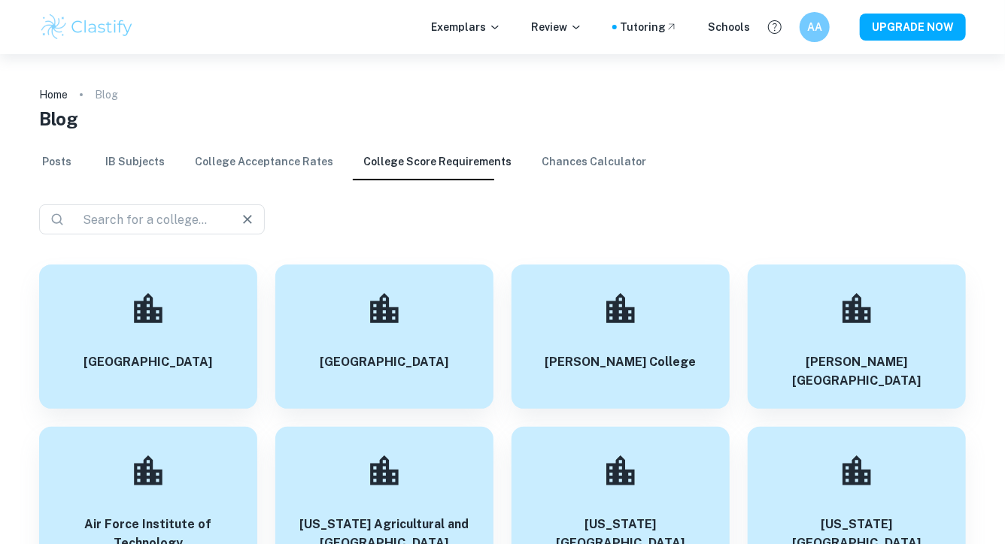
click at [137, 208] on div "​ ​" at bounding box center [152, 220] width 226 height 30
type input "rice"
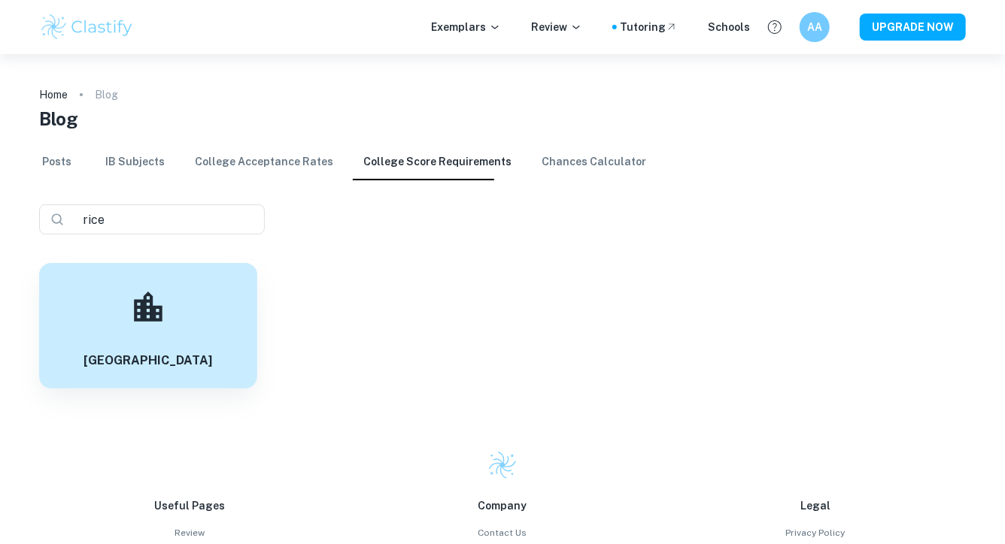
click at [165, 352] on h6 "[GEOGRAPHIC_DATA]" at bounding box center [148, 361] width 129 height 19
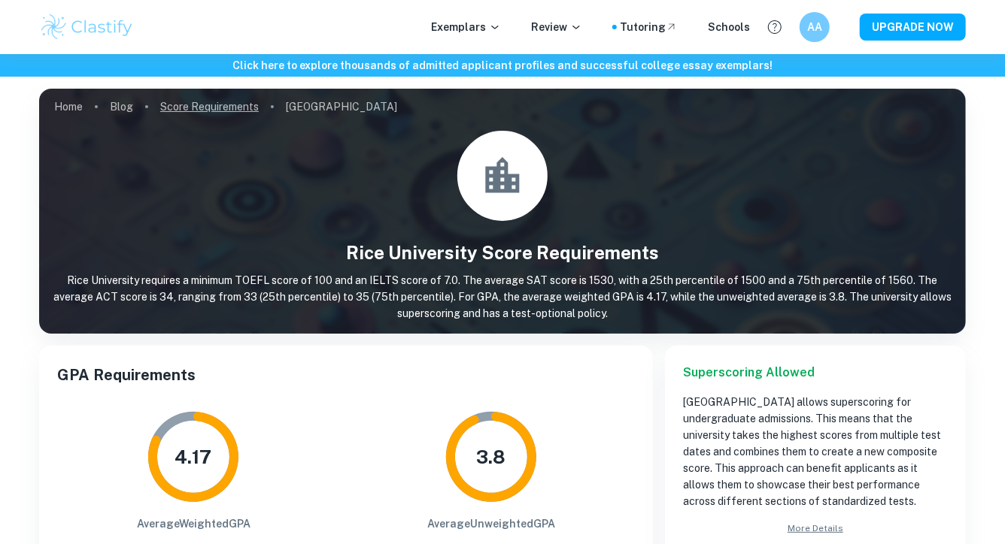
click at [214, 105] on link "Score Requirements" at bounding box center [209, 106] width 98 height 21
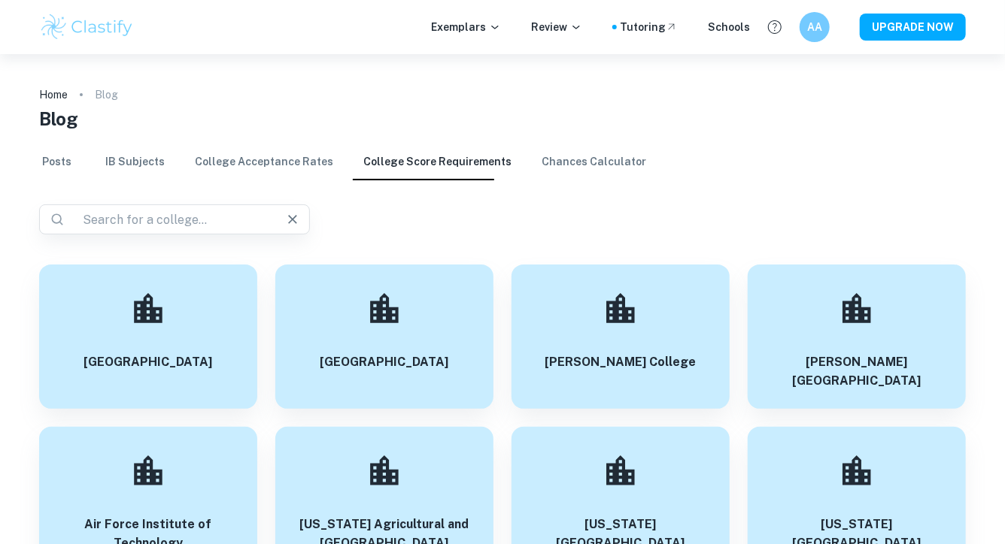
click at [177, 220] on input "text" at bounding box center [169, 219] width 184 height 21
type input "[GEOGRAPHIC_DATA]"
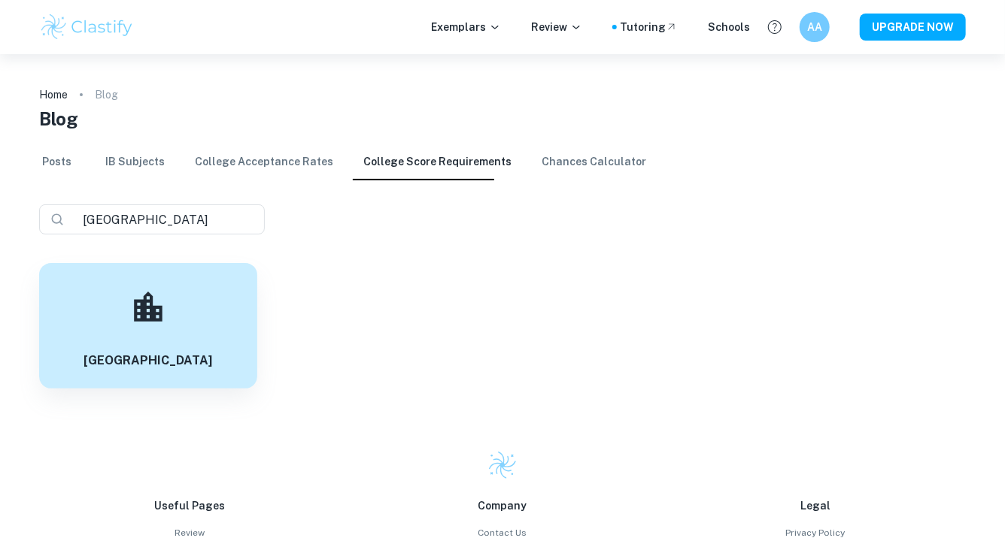
click at [201, 362] on h6 "[GEOGRAPHIC_DATA]" at bounding box center [148, 361] width 129 height 19
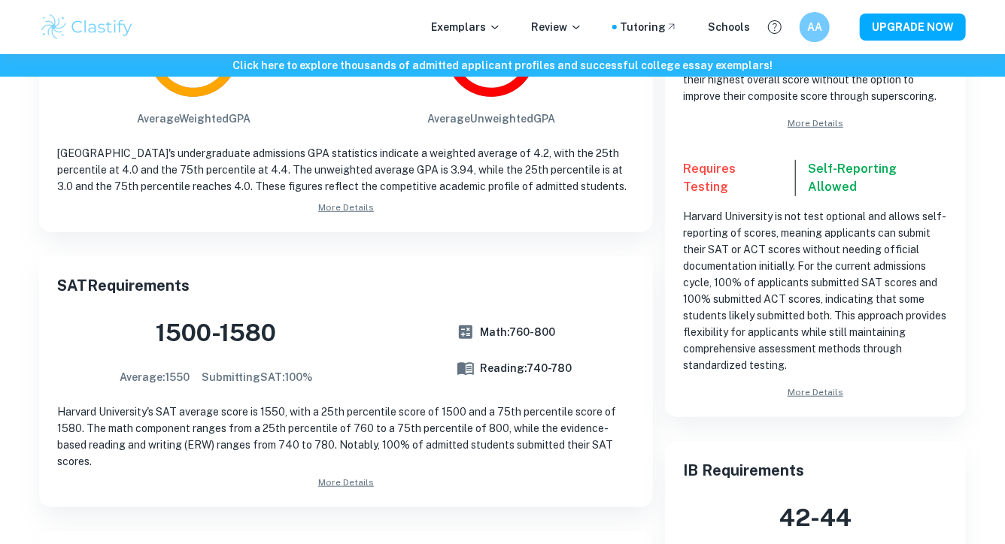
scroll to position [849, 0]
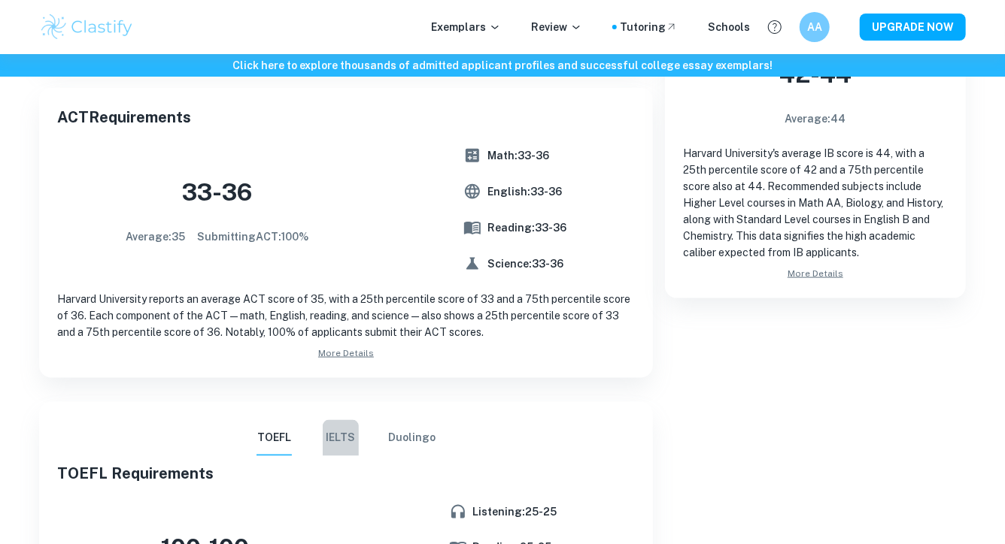
click at [343, 420] on button "IELTS" at bounding box center [341, 438] width 36 height 36
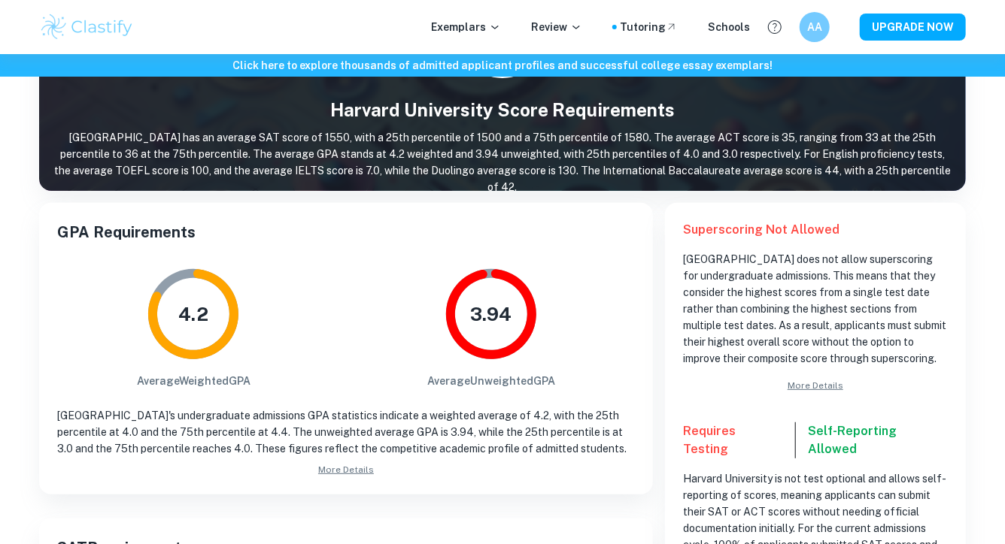
scroll to position [0, 0]
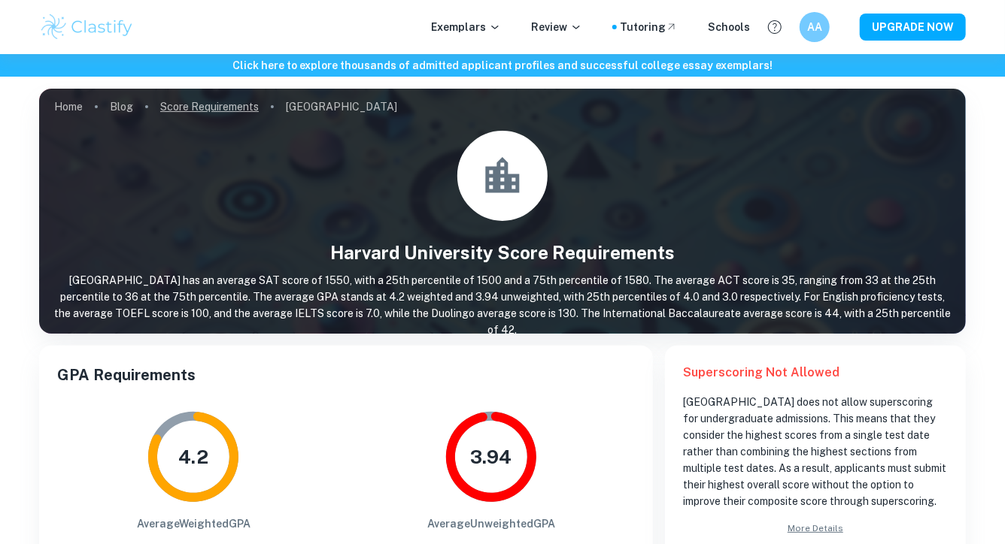
click at [193, 110] on link "Score Requirements" at bounding box center [209, 106] width 98 height 21
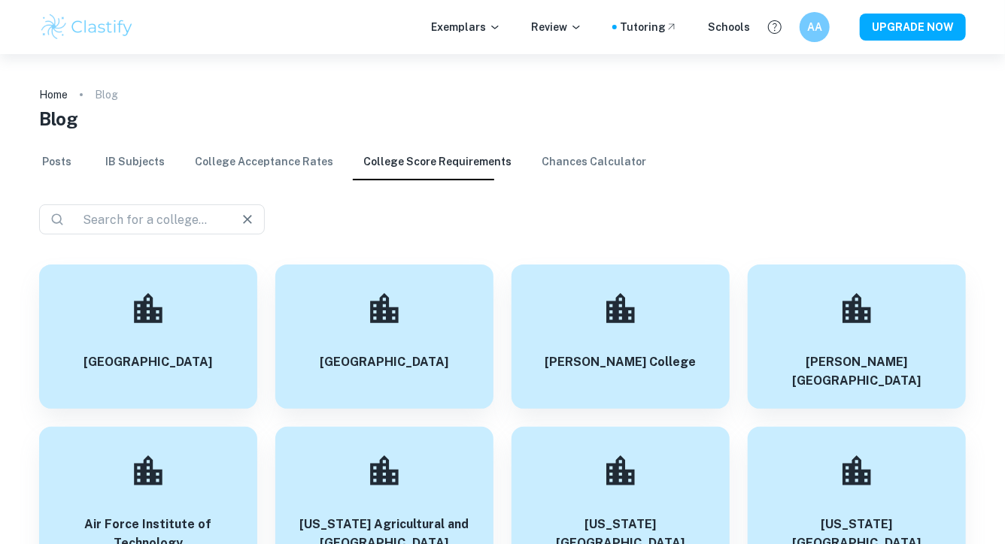
click at [139, 214] on input "text" at bounding box center [146, 219] width 139 height 21
type input "[US_STATE]"
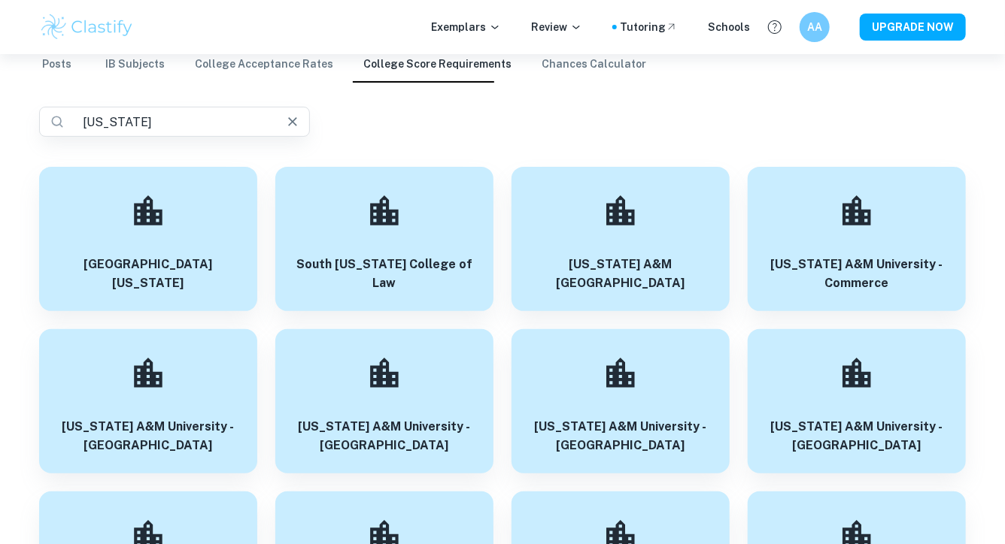
scroll to position [98, 0]
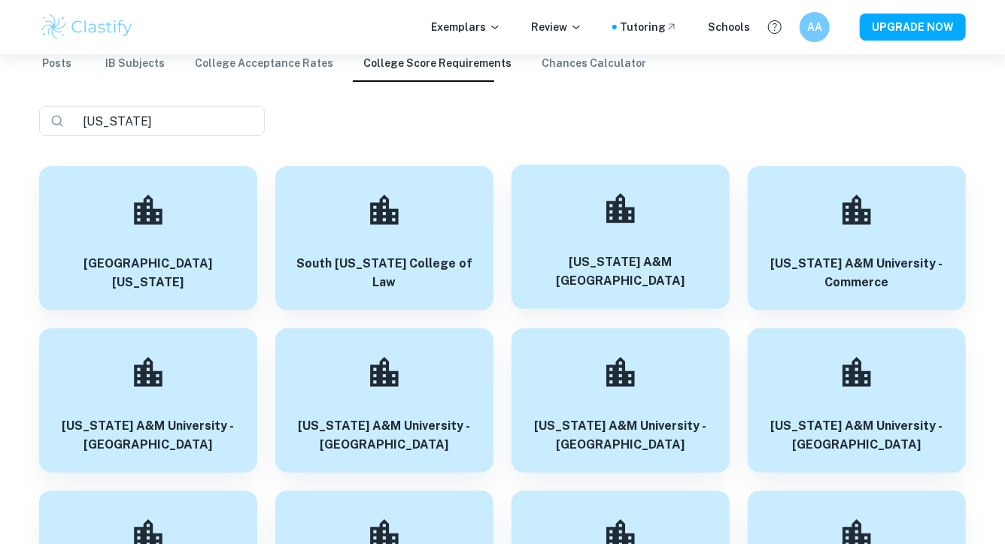
click at [679, 250] on div "[US_STATE] A&M [GEOGRAPHIC_DATA]" at bounding box center [620, 237] width 218 height 144
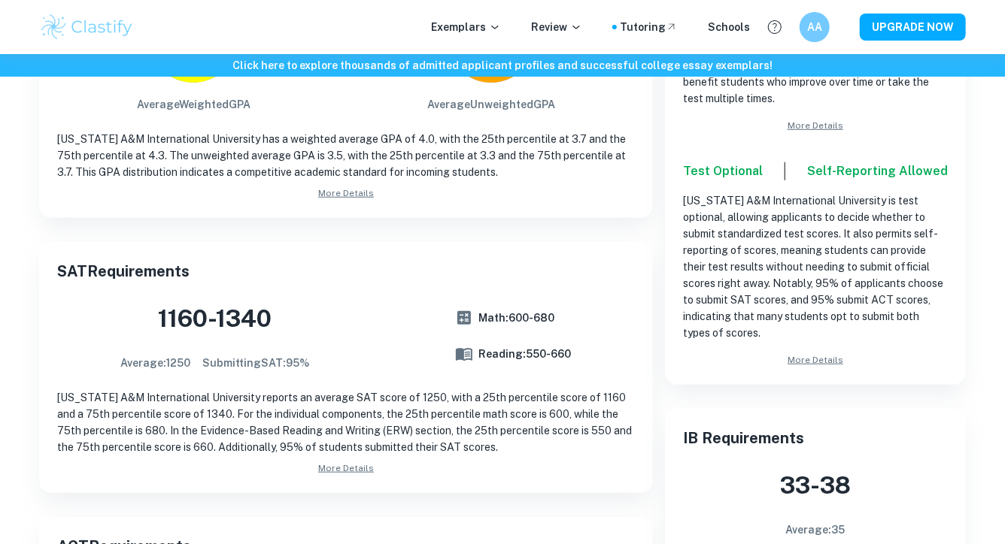
scroll to position [233, 0]
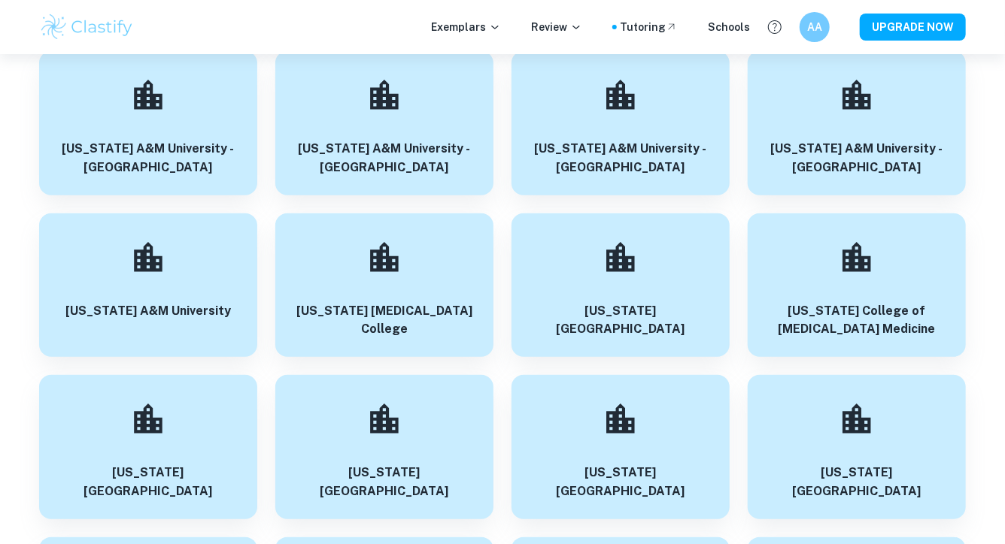
scroll to position [377, 0]
click at [174, 323] on div "[US_STATE] A&M University" at bounding box center [148, 283] width 218 height 144
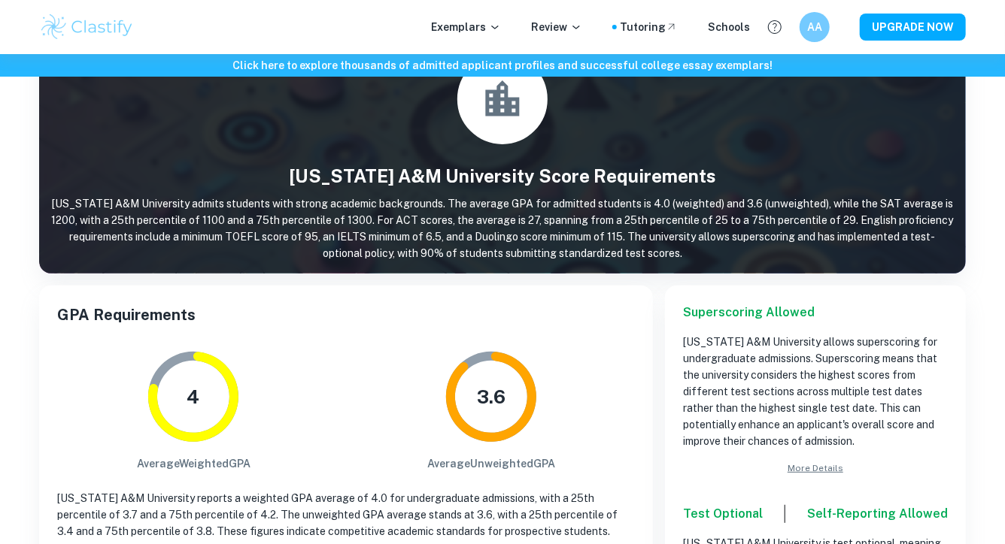
scroll to position [38, 0]
